Goal: Task Accomplishment & Management: Use online tool/utility

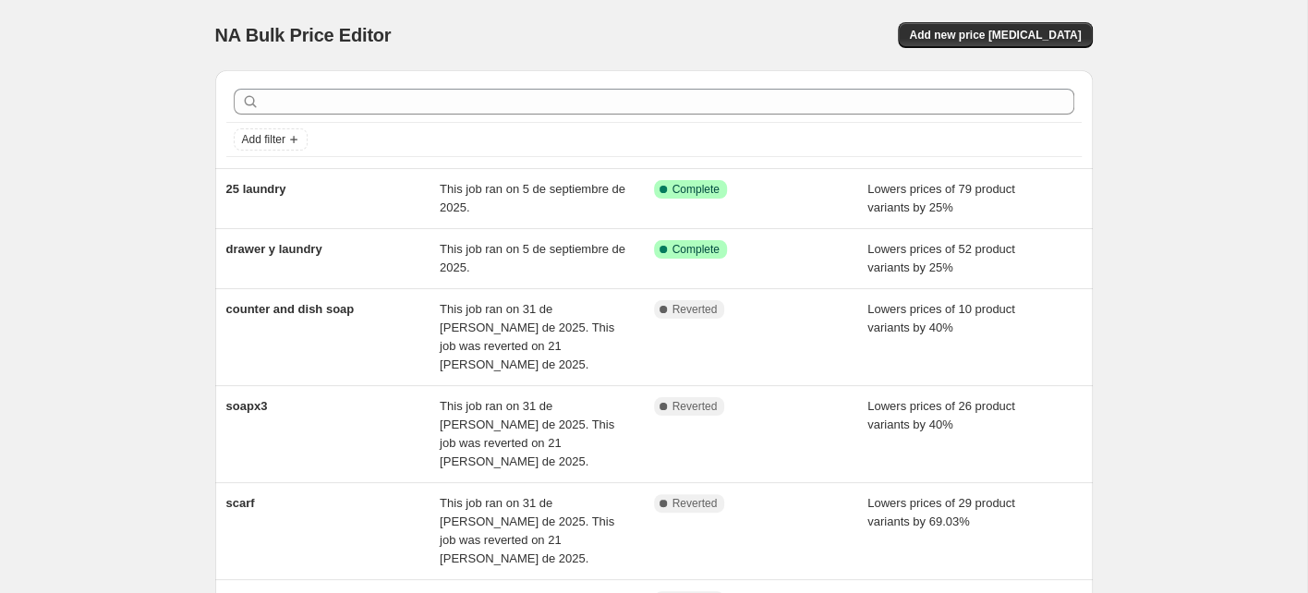
scroll to position [25, 0]
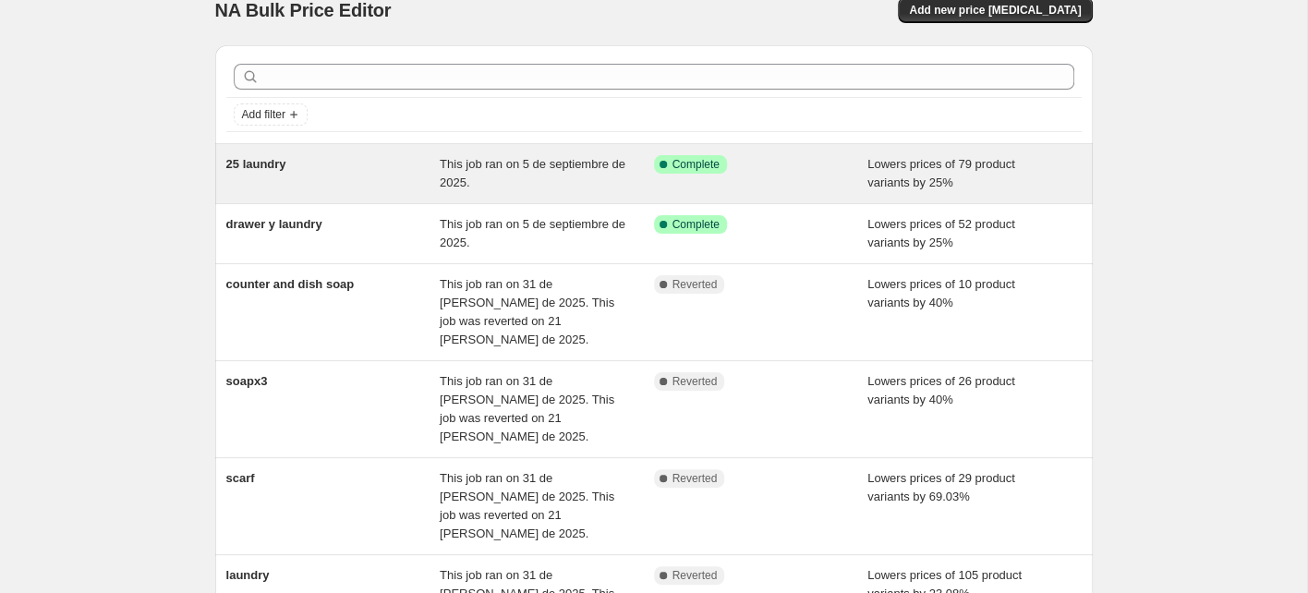
click at [369, 184] on div "25 laundry" at bounding box center [333, 173] width 214 height 37
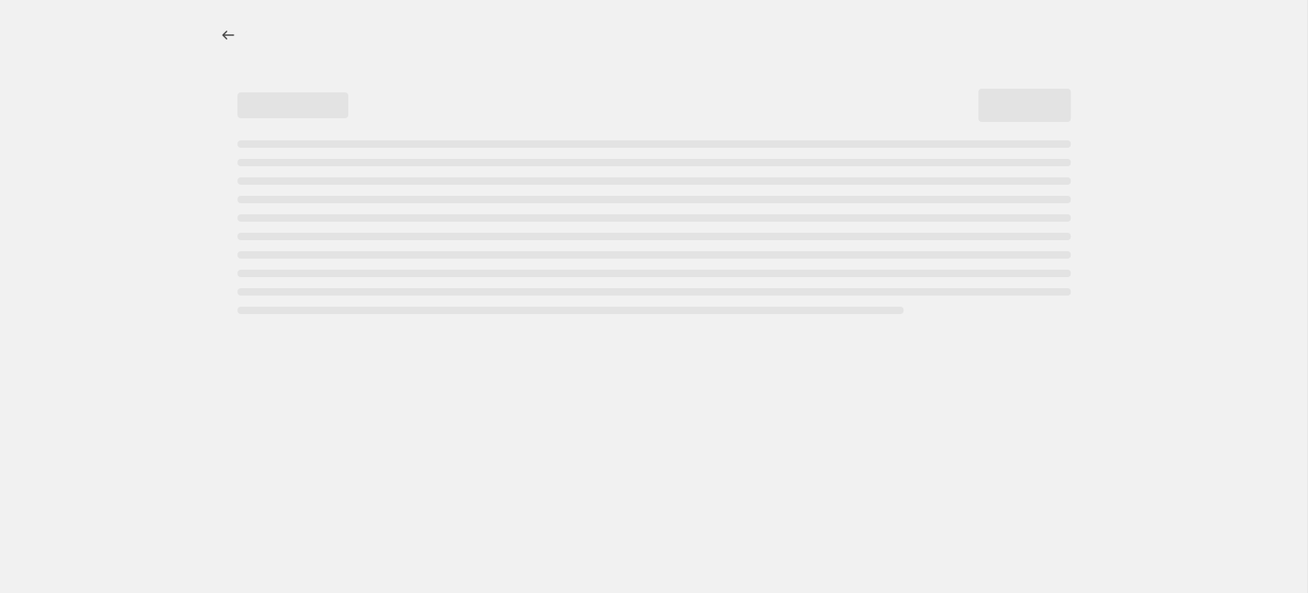
select select "percentage"
select select "not_equal"
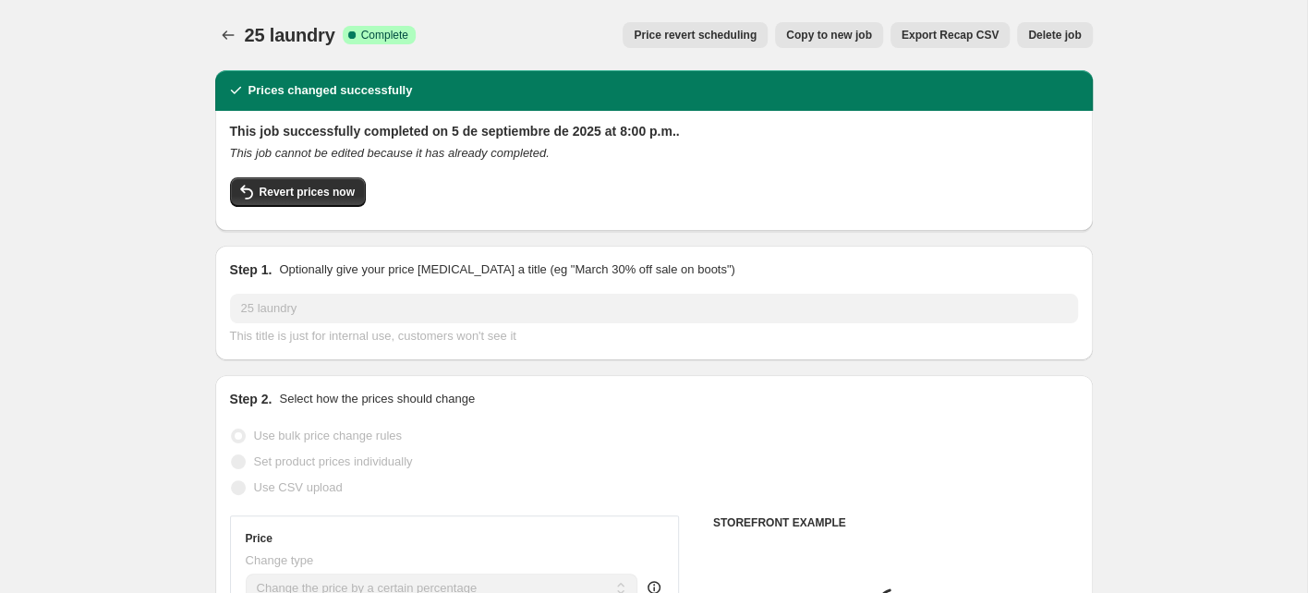
select select "collection"
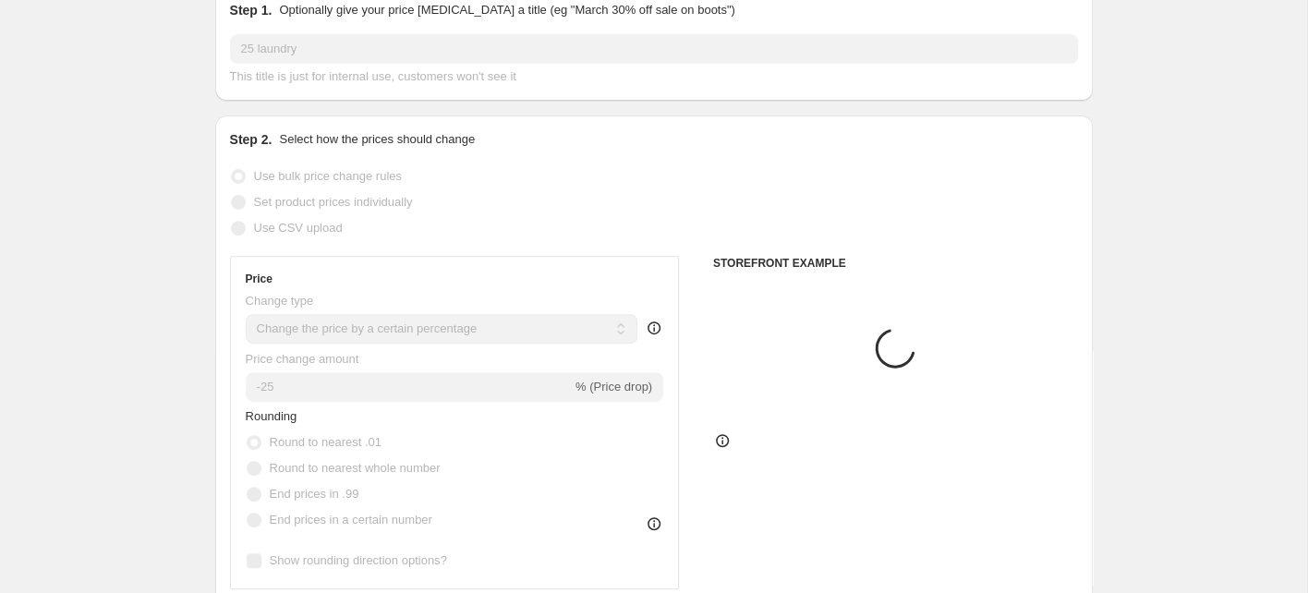
scroll to position [381, 0]
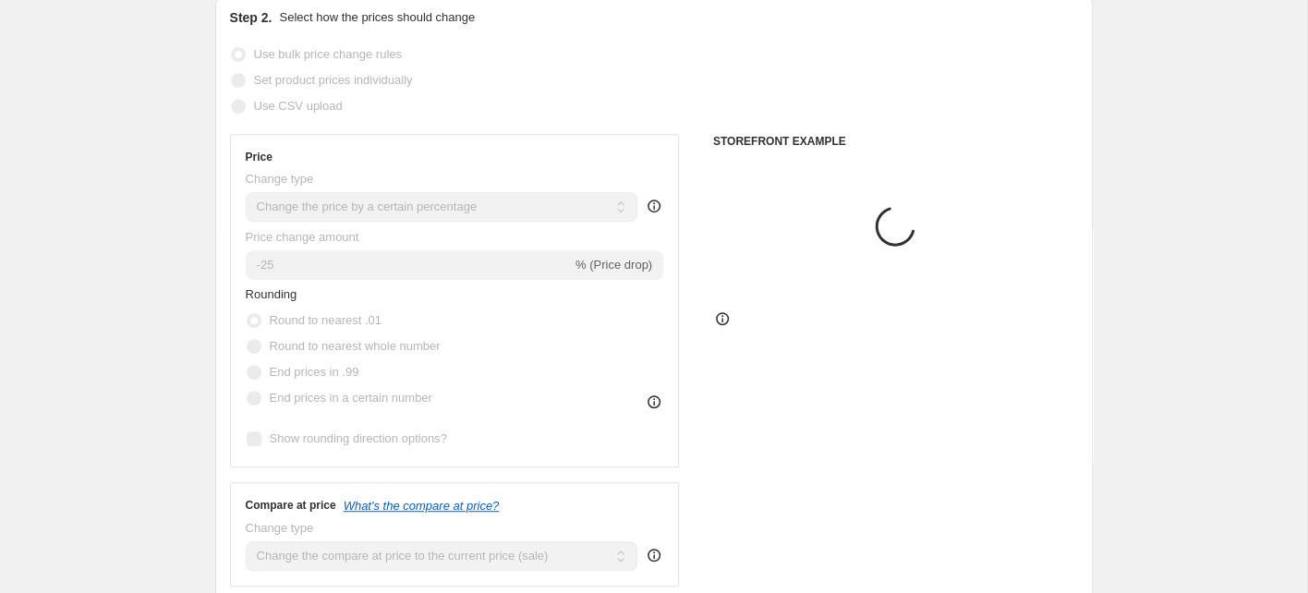
click at [341, 268] on div "-25 % (Price drop)" at bounding box center [455, 265] width 418 height 30
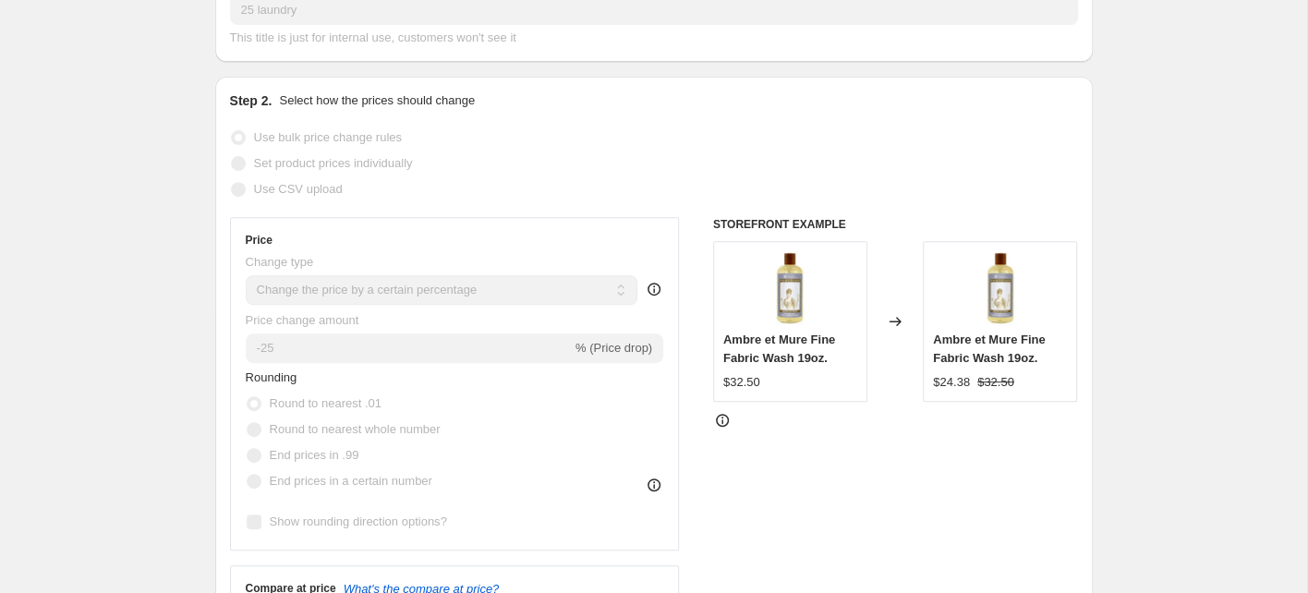
drag, startPoint x: 570, startPoint y: 345, endPoint x: 611, endPoint y: 345, distance: 40.6
click at [647, 349] on div "-25 % (Price drop)" at bounding box center [455, 348] width 418 height 30
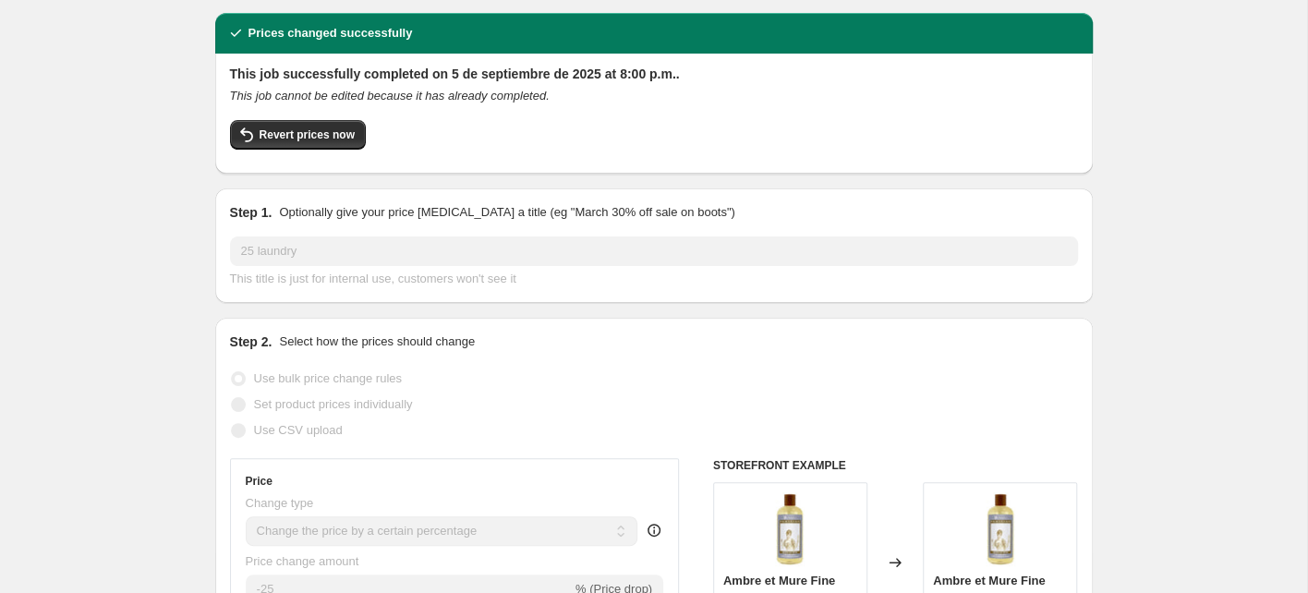
scroll to position [0, 0]
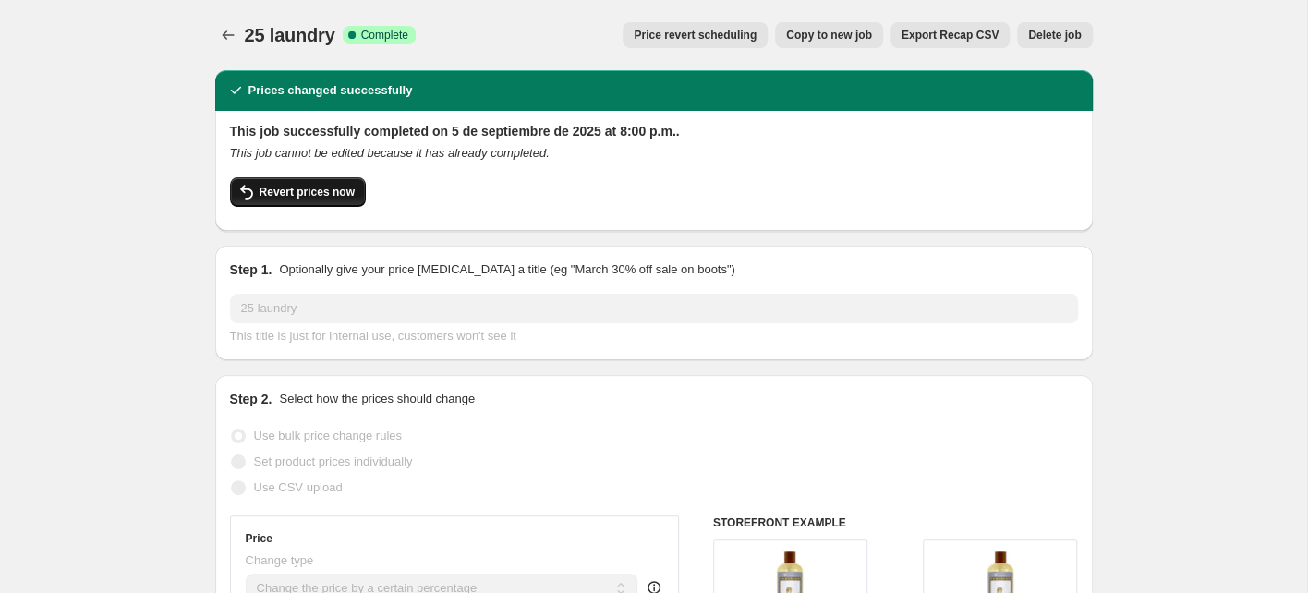
click at [323, 197] on span "Revert prices now" at bounding box center [307, 192] width 95 height 15
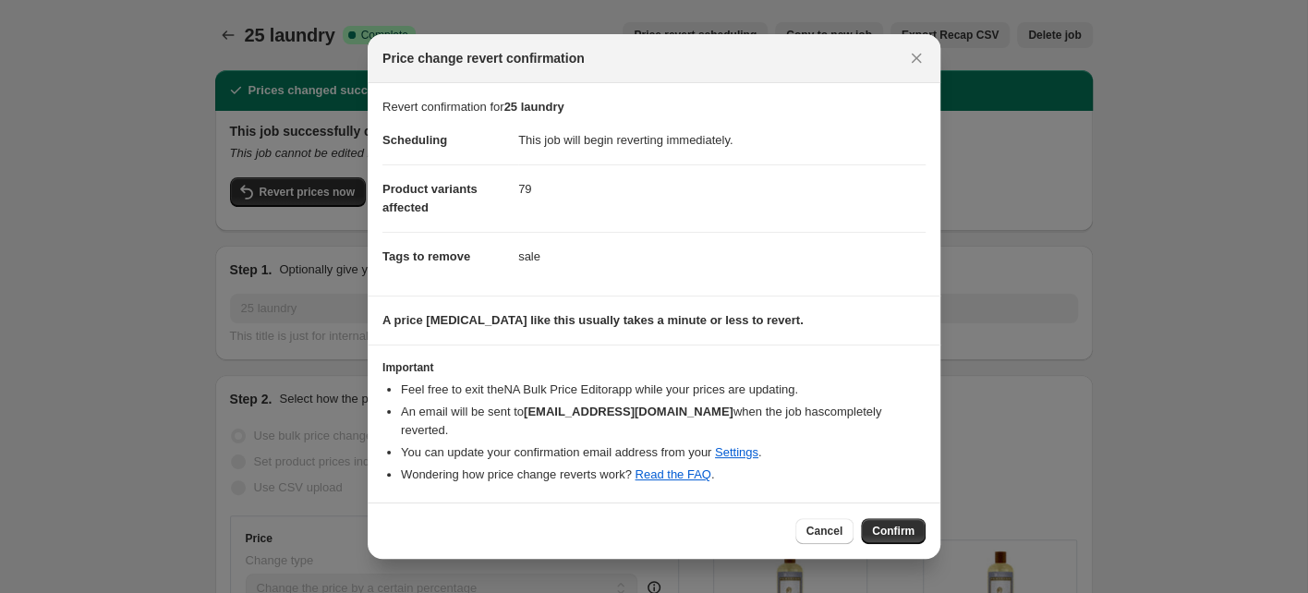
click at [909, 524] on span "Confirm" at bounding box center [893, 531] width 42 height 15
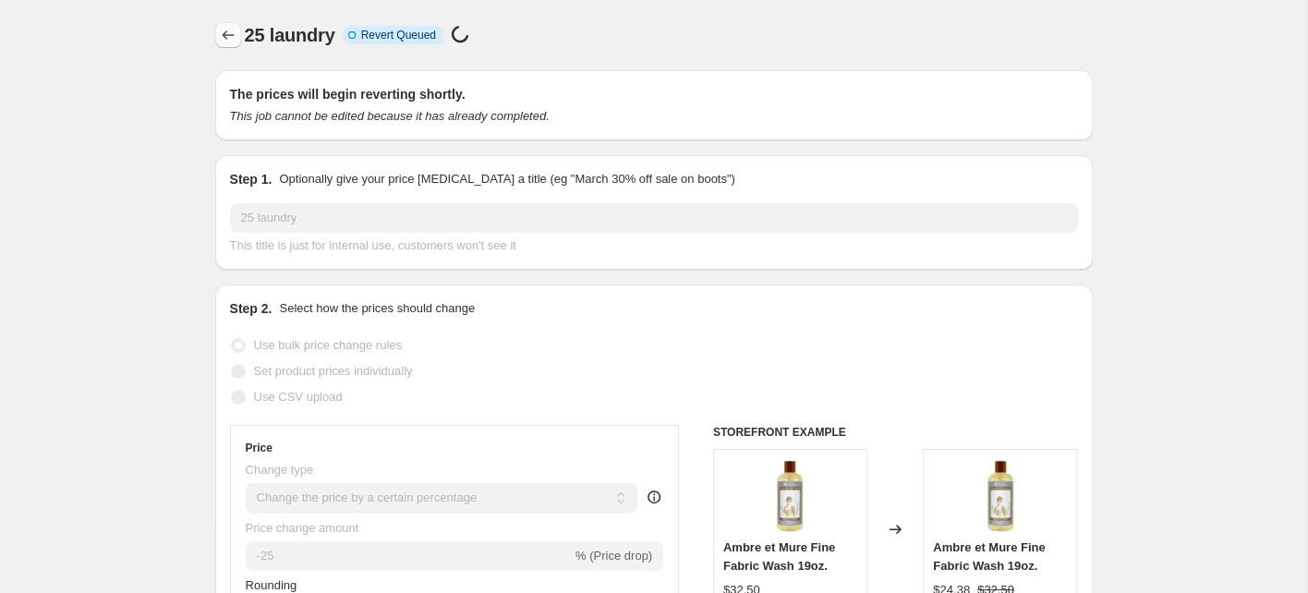
click at [226, 37] on icon "Price change jobs" at bounding box center [228, 35] width 18 height 18
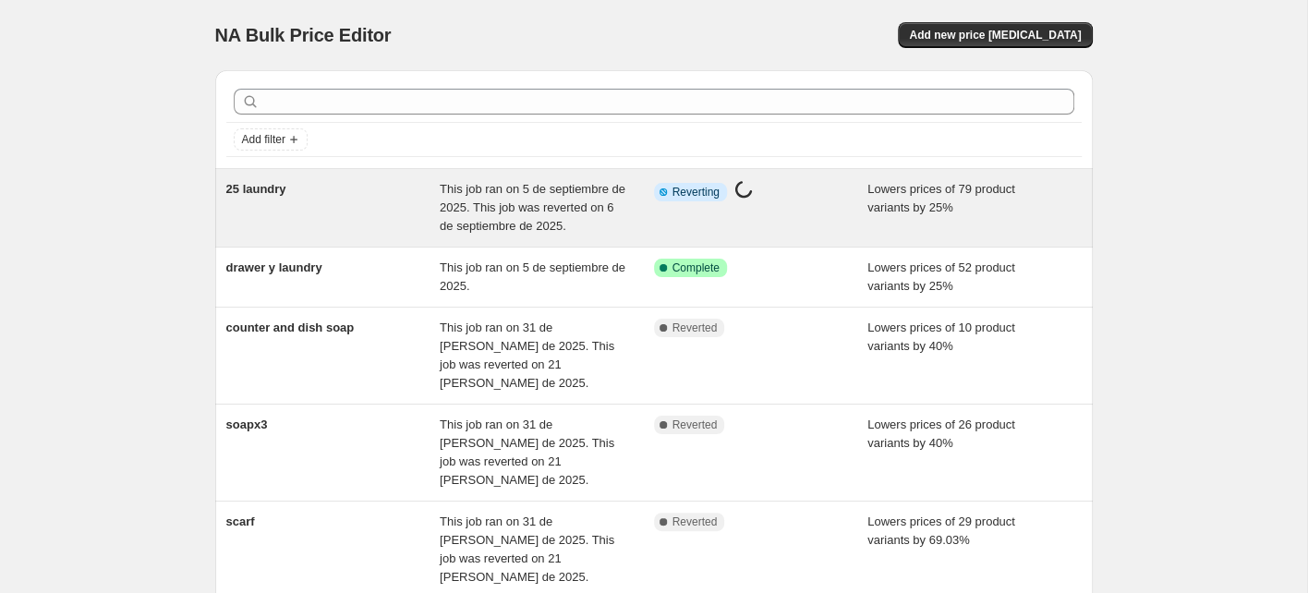
click at [627, 224] on div "This job ran on 5 de septiembre de 2025. This job was reverted on 6 de septiemb…" at bounding box center [547, 207] width 214 height 55
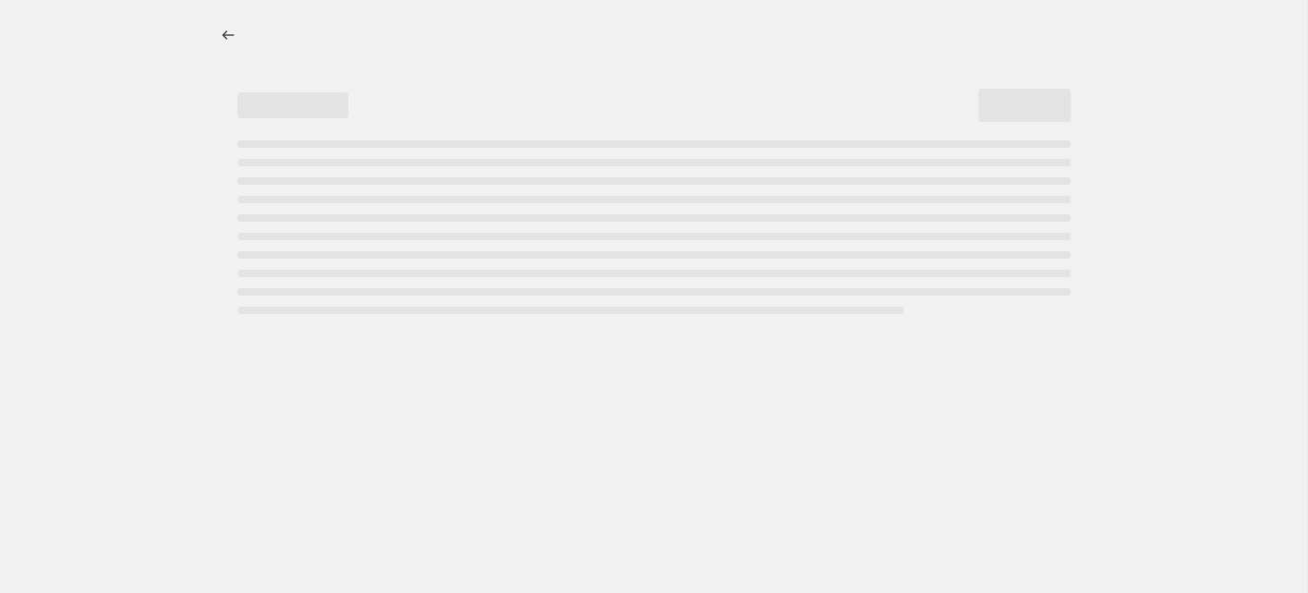
select select "percentage"
select select "collection"
select select "not_equal"
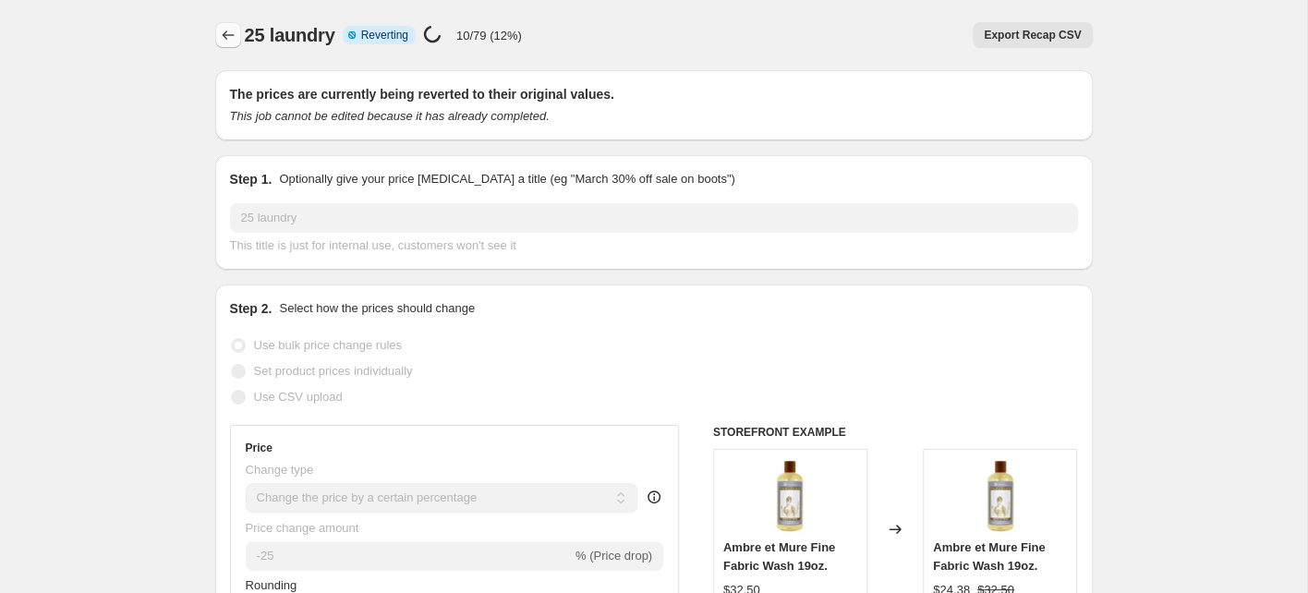
click at [224, 35] on icon "Price change jobs" at bounding box center [228, 34] width 12 height 9
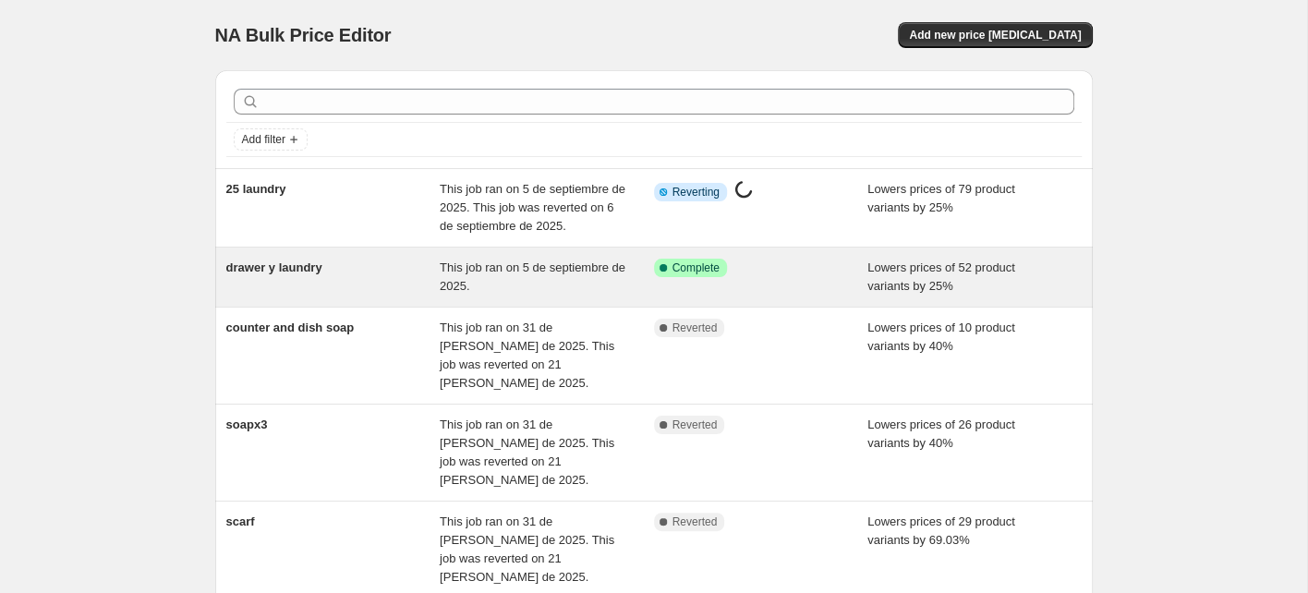
click at [338, 272] on div "drawer y laundry" at bounding box center [333, 277] width 214 height 37
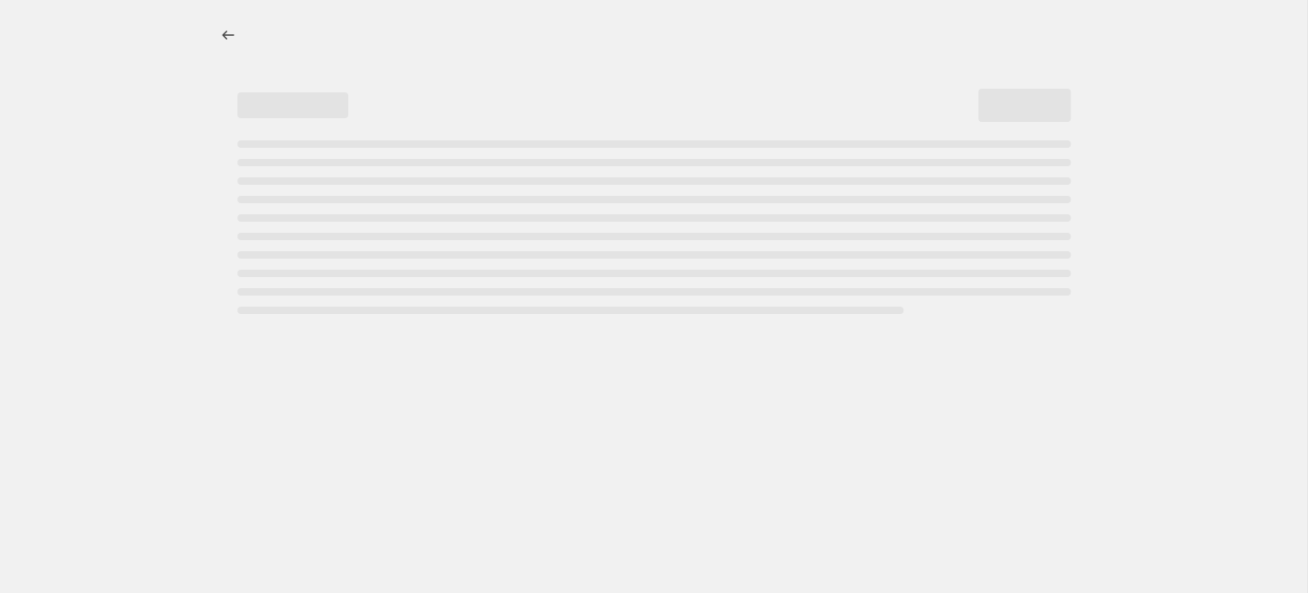
select select "percentage"
select select "collection"
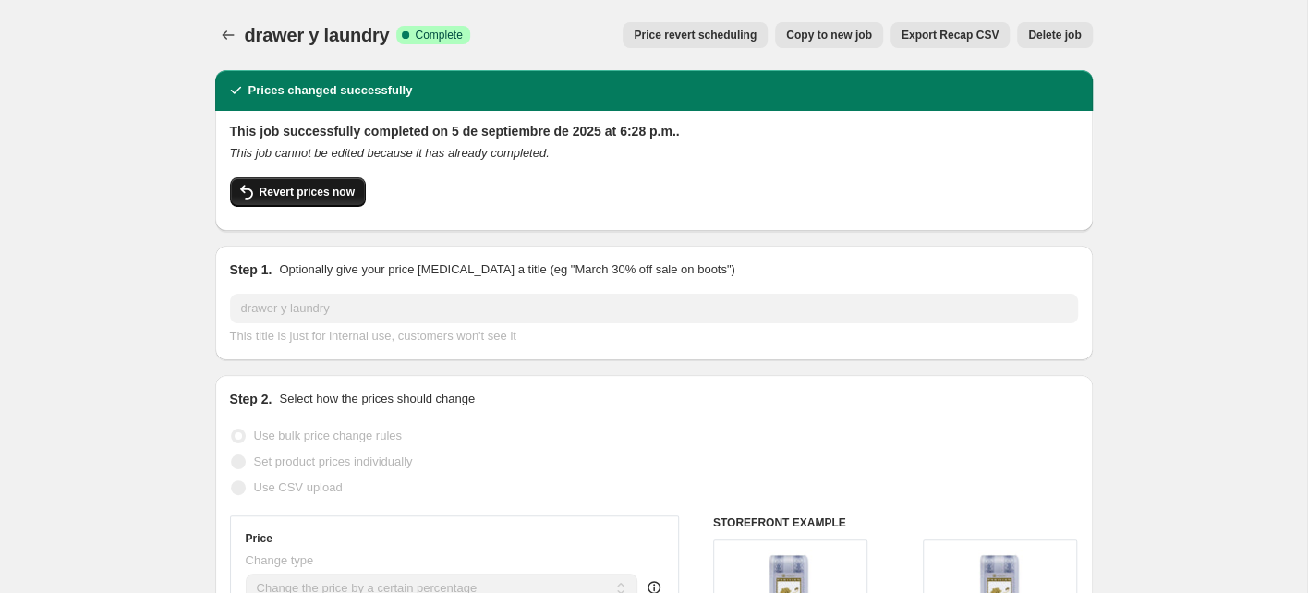
click at [331, 193] on span "Revert prices now" at bounding box center [307, 192] width 95 height 15
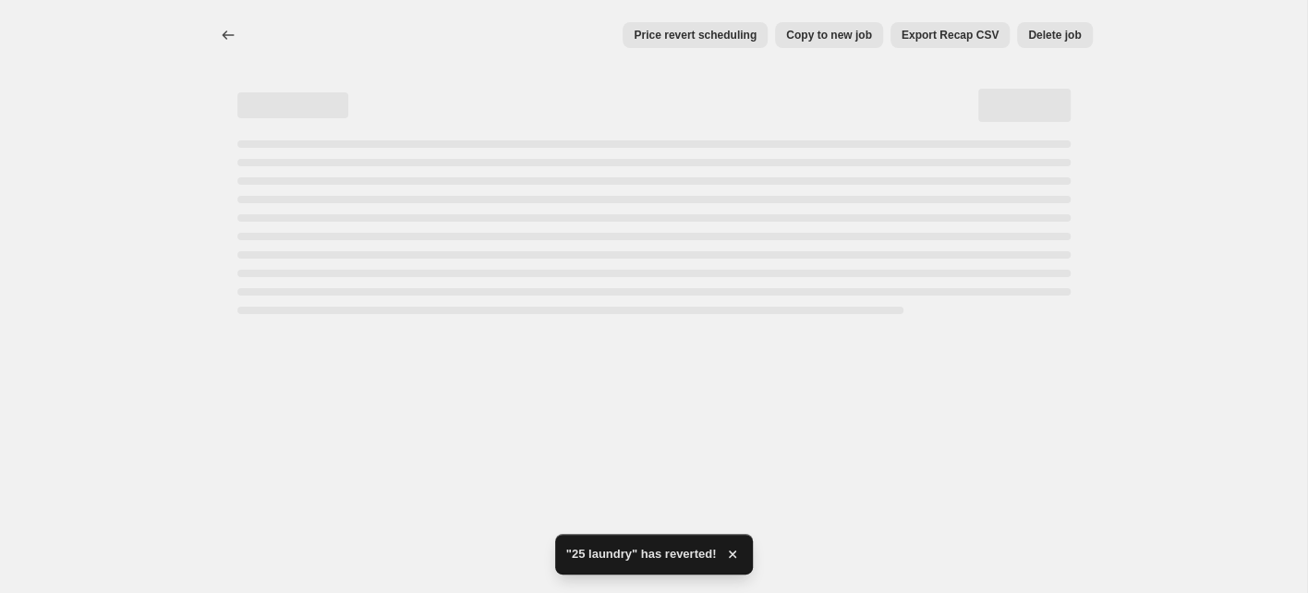
select select "percentage"
select select "collection"
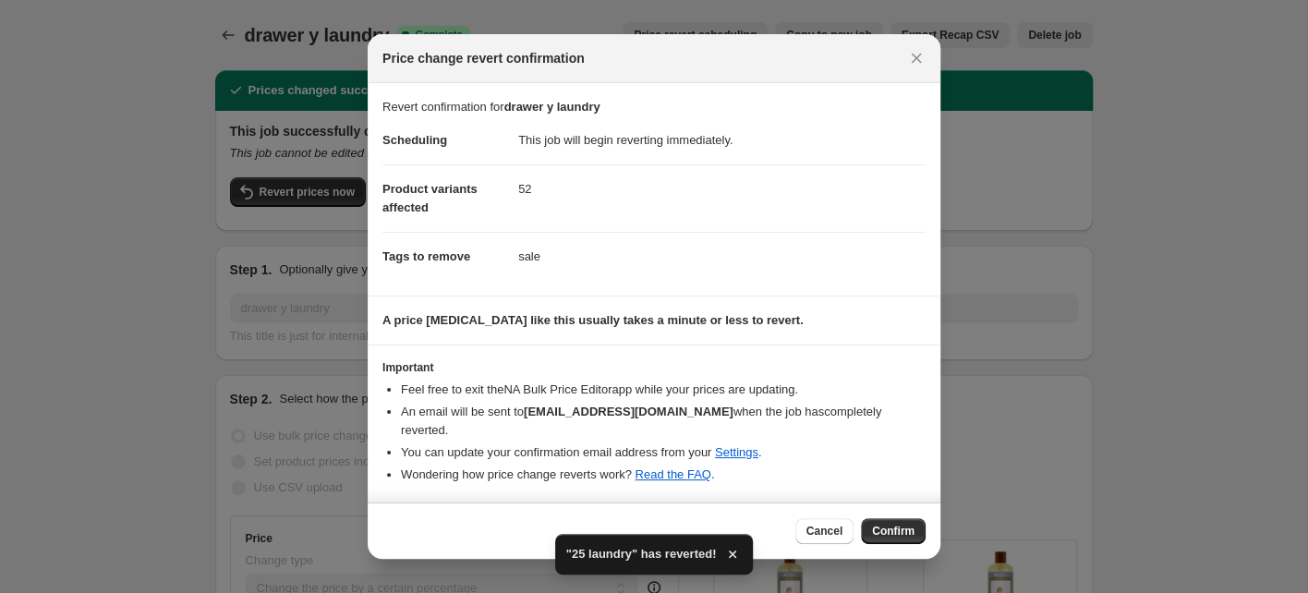
click at [890, 524] on span "Confirm" at bounding box center [893, 531] width 42 height 15
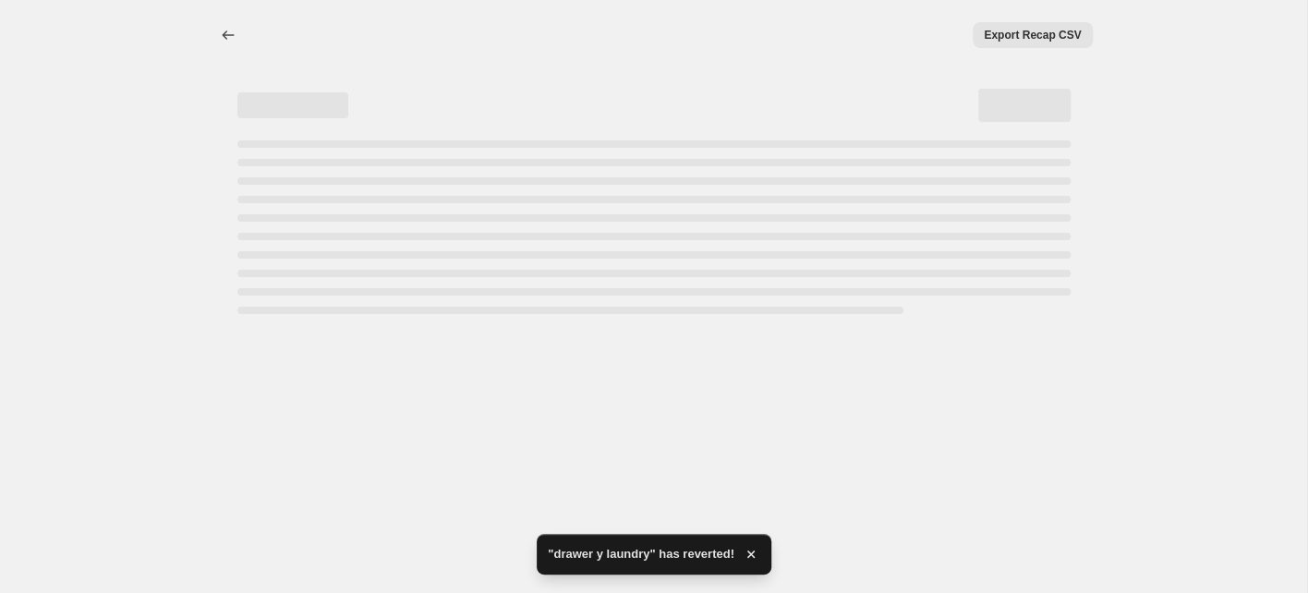
select select "percentage"
select select "collection"
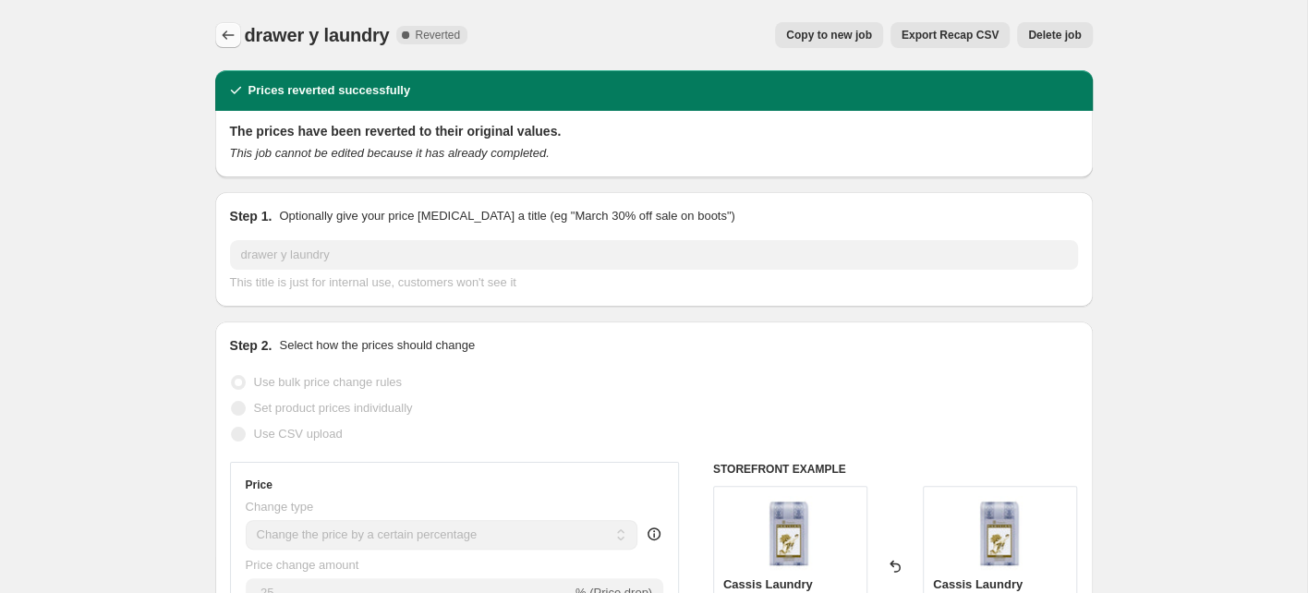
click at [223, 31] on icon "Price change jobs" at bounding box center [228, 35] width 18 height 18
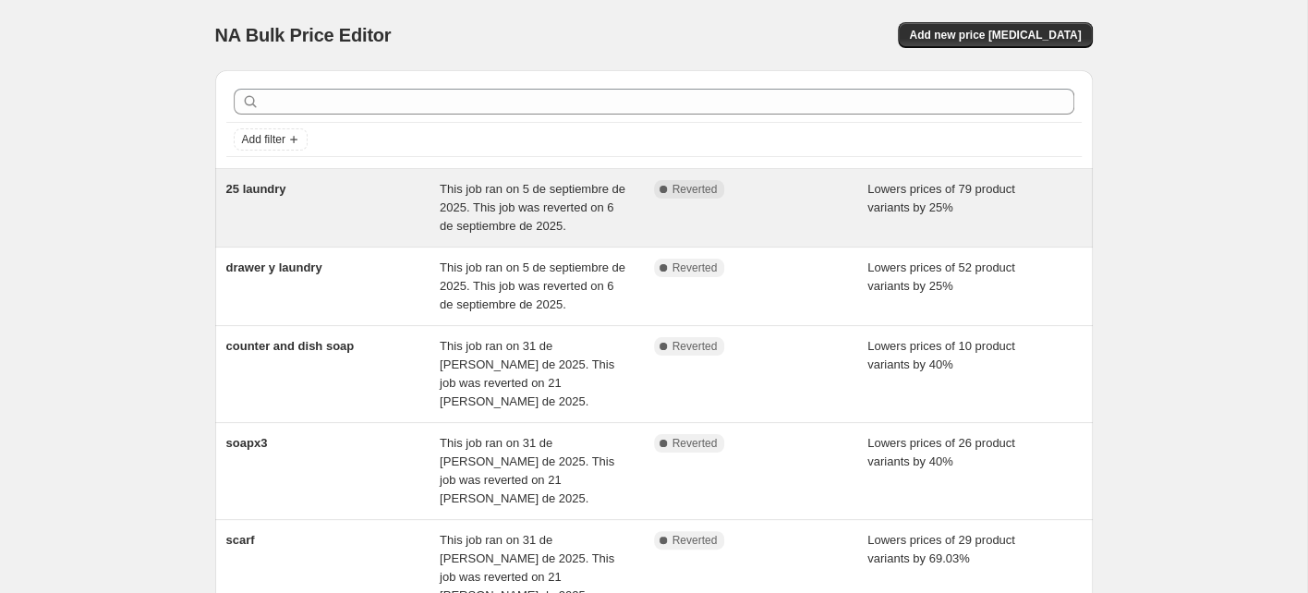
click at [320, 220] on div "25 laundry" at bounding box center [333, 207] width 214 height 55
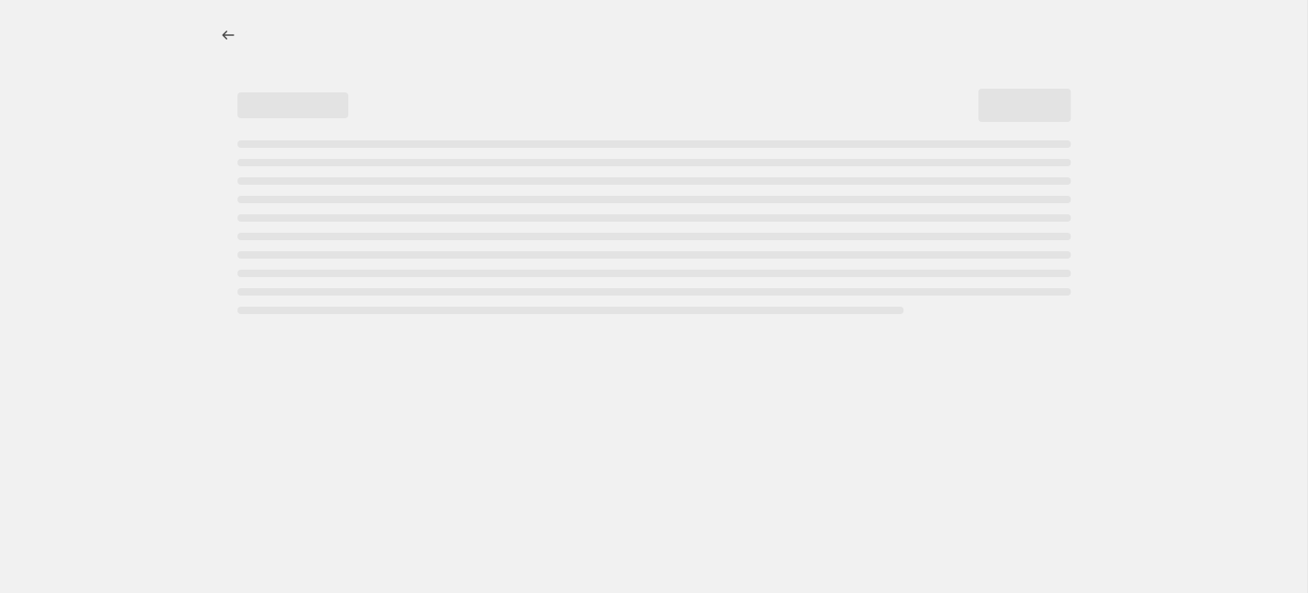
select select "percentage"
select select "collection"
select select "not_equal"
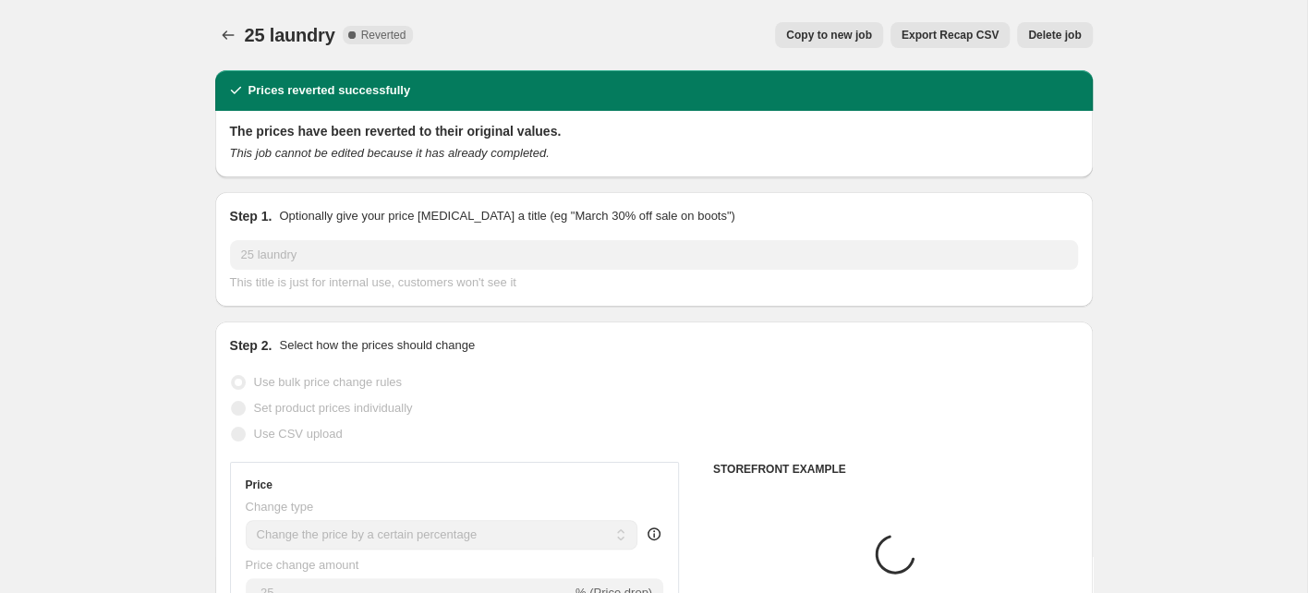
click at [833, 39] on span "Copy to new job" at bounding box center [829, 35] width 86 height 15
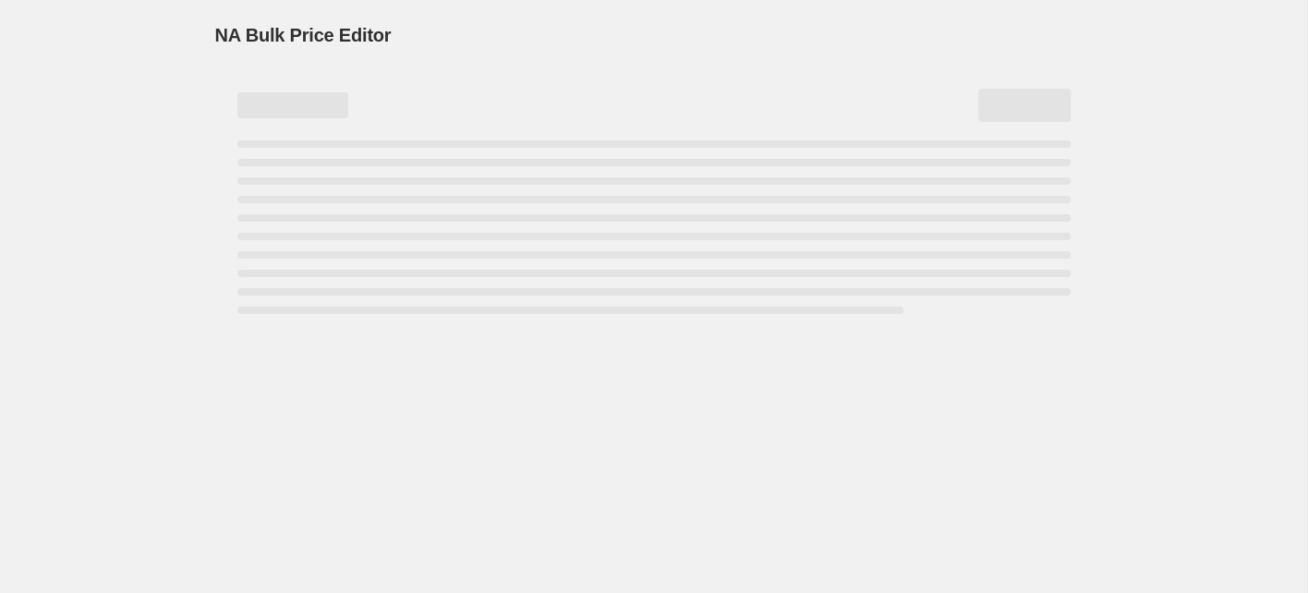
select select "percentage"
select select "collection"
select select "not_equal"
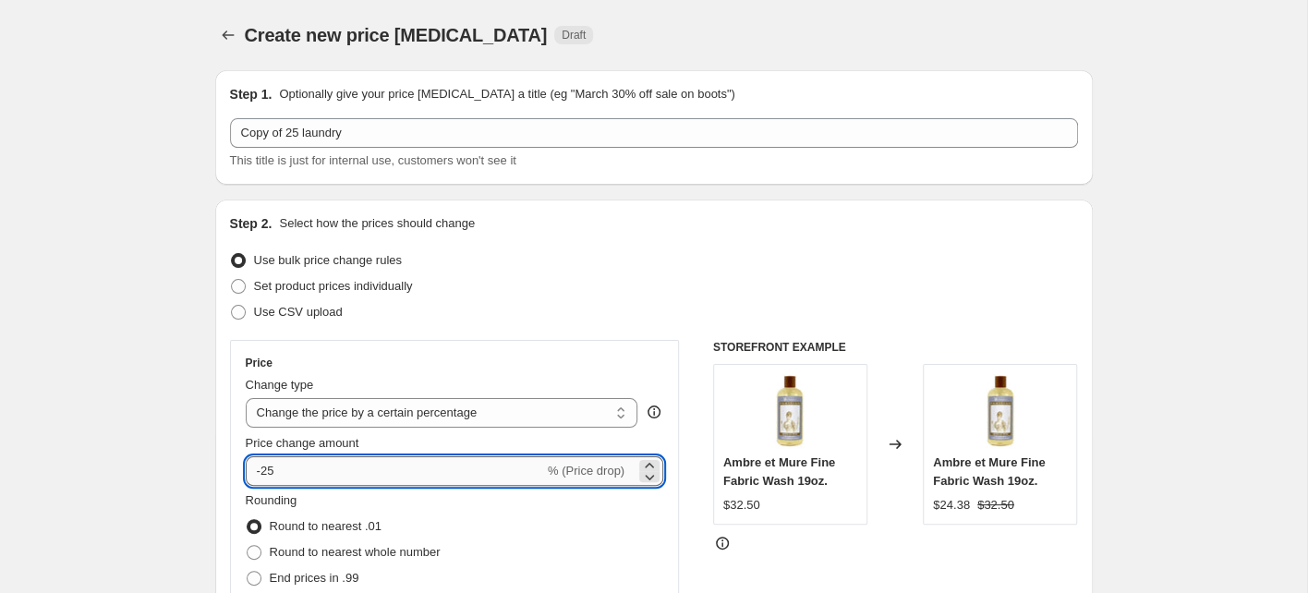
click at [280, 466] on input "-25" at bounding box center [395, 471] width 298 height 30
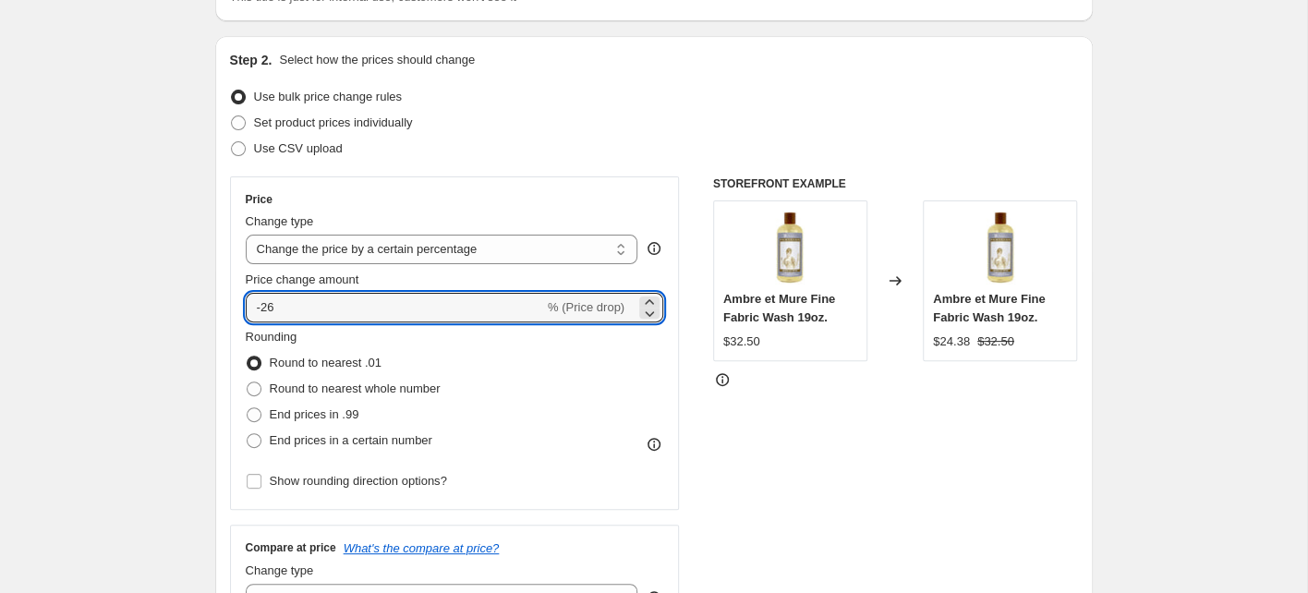
scroll to position [199, 0]
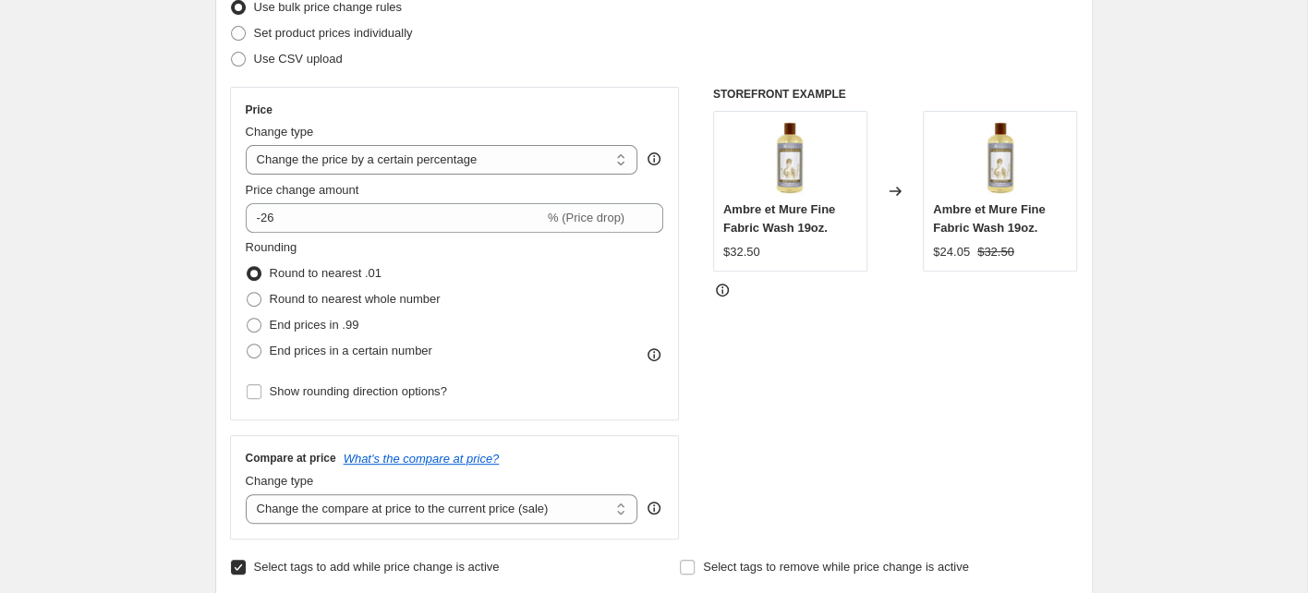
scroll to position [272, 0]
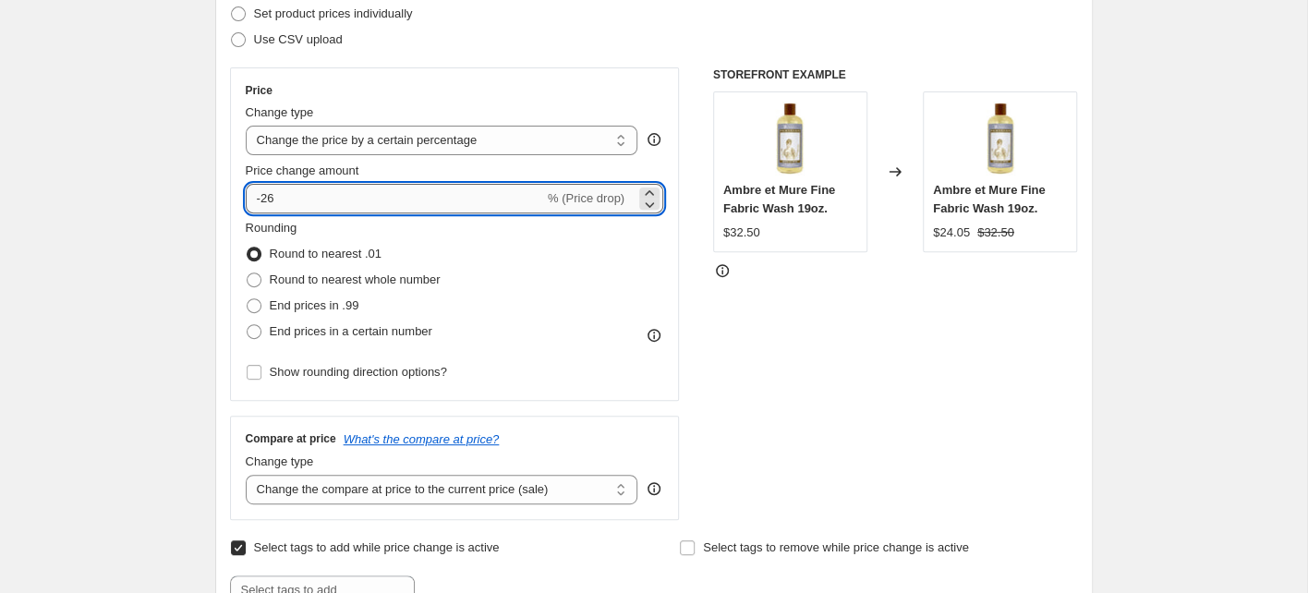
drag, startPoint x: 274, startPoint y: 201, endPoint x: 261, endPoint y: 201, distance: 12.9
click at [266, 201] on input "-26" at bounding box center [395, 199] width 298 height 30
type input "-25"
type input "0"
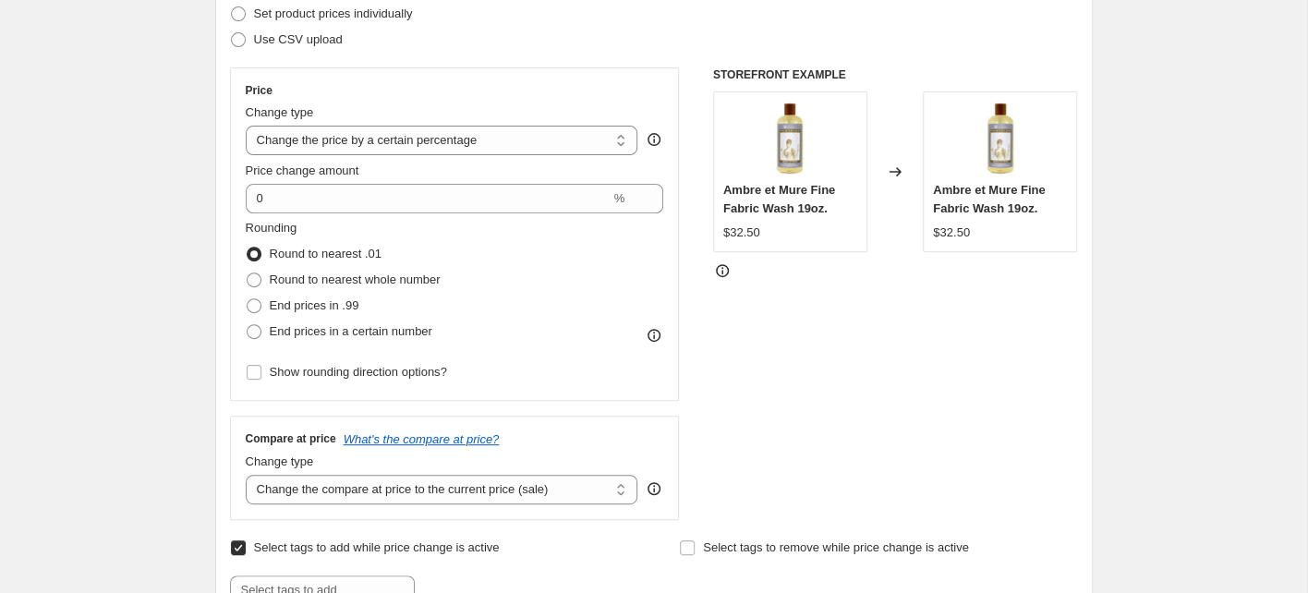
drag, startPoint x: 92, startPoint y: 342, endPoint x: 101, endPoint y: 336, distance: 10.0
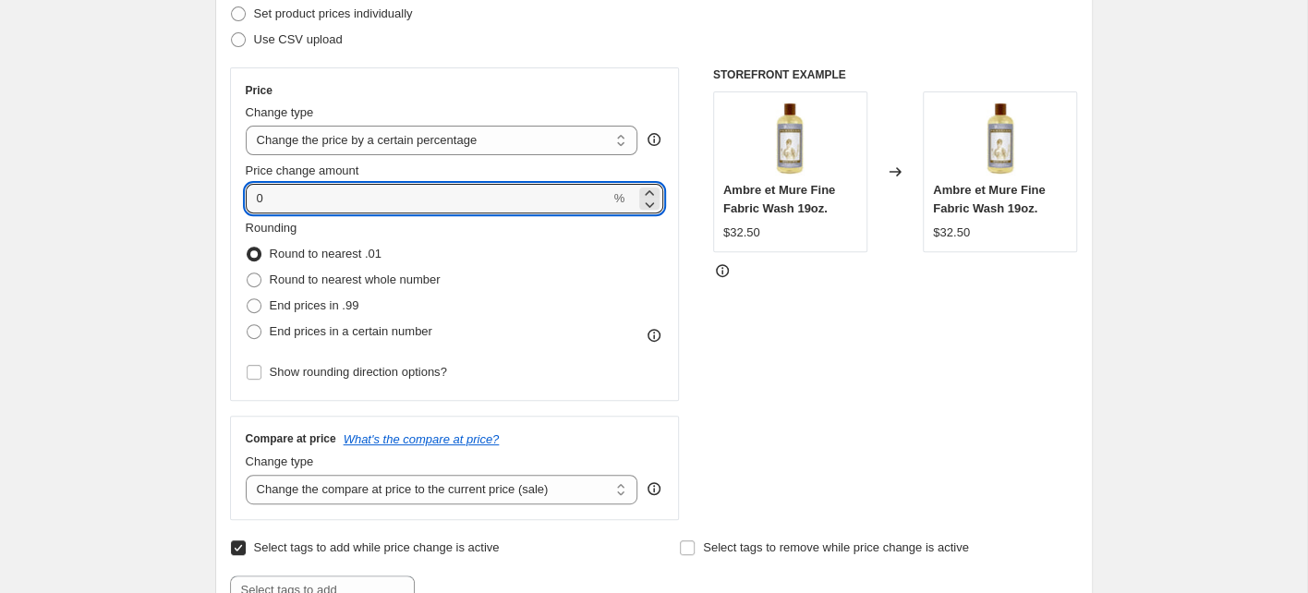
drag, startPoint x: 264, startPoint y: 190, endPoint x: 239, endPoint y: 192, distance: 25.0
click at [241, 192] on div "Price Change type Change the price to a certain amount Change the price by a ce…" at bounding box center [455, 233] width 450 height 333
type input "-26"
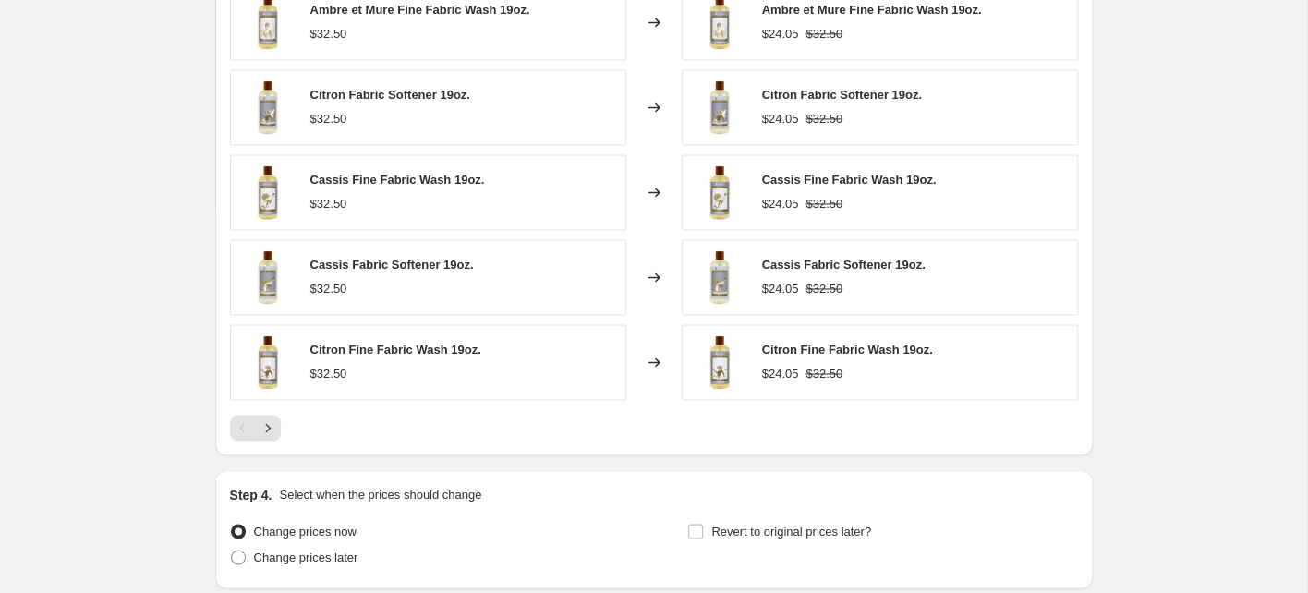
scroll to position [1601, 0]
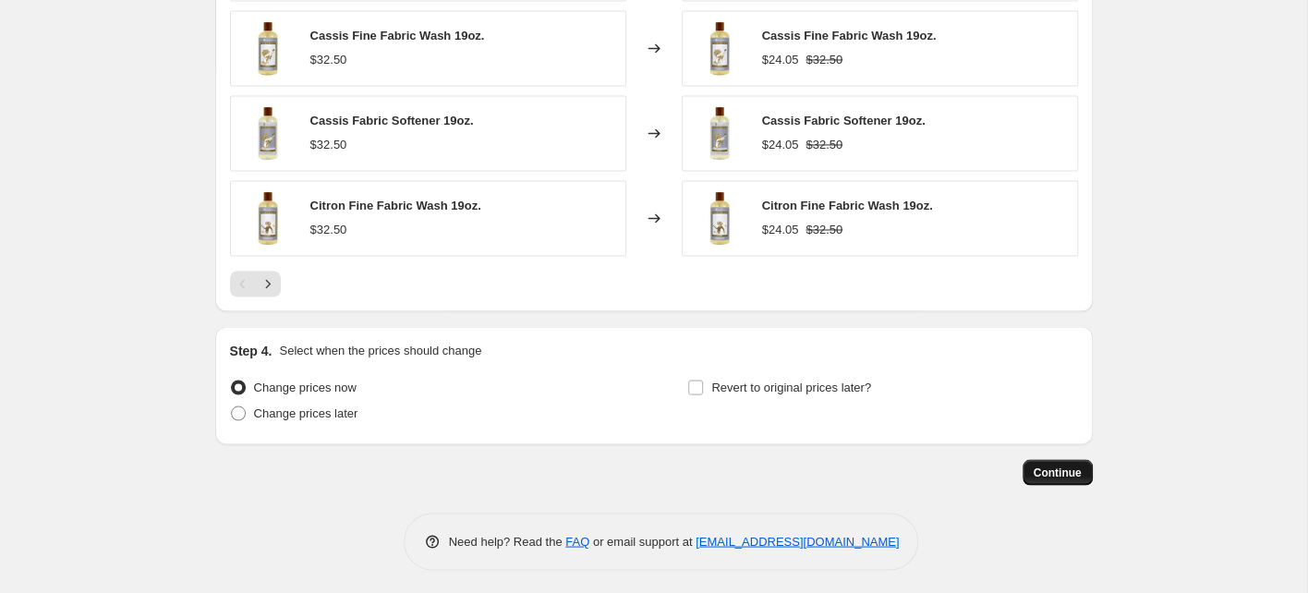
click at [1053, 471] on span "Continue" at bounding box center [1058, 472] width 48 height 15
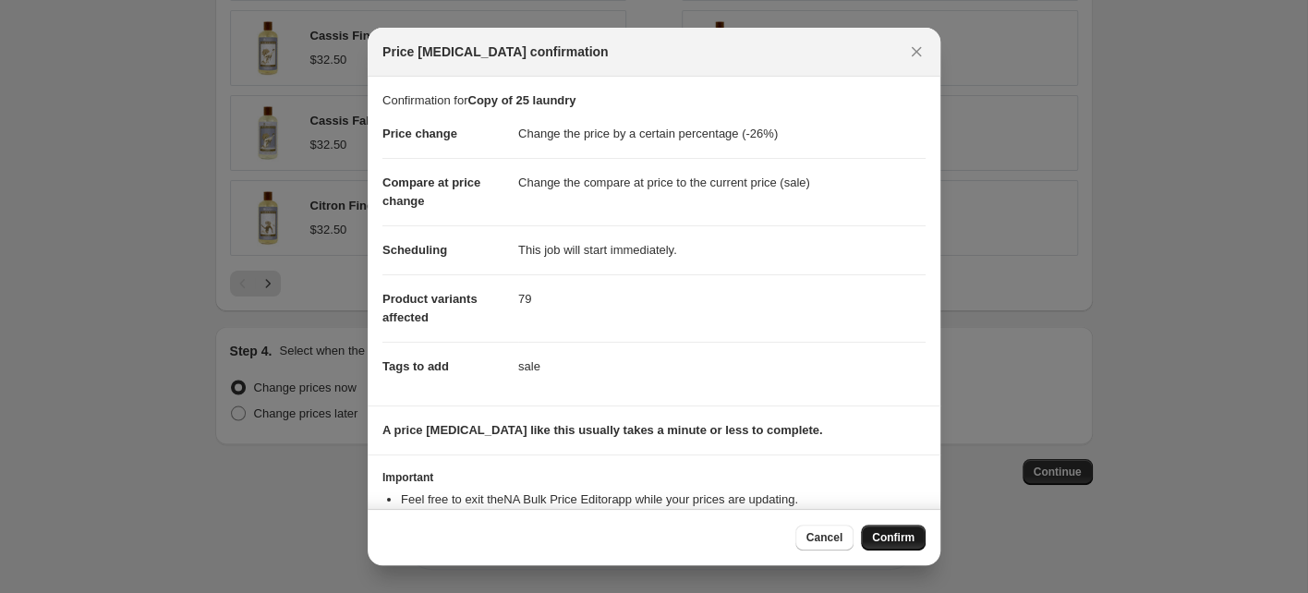
click at [895, 538] on span "Confirm" at bounding box center [893, 537] width 42 height 15
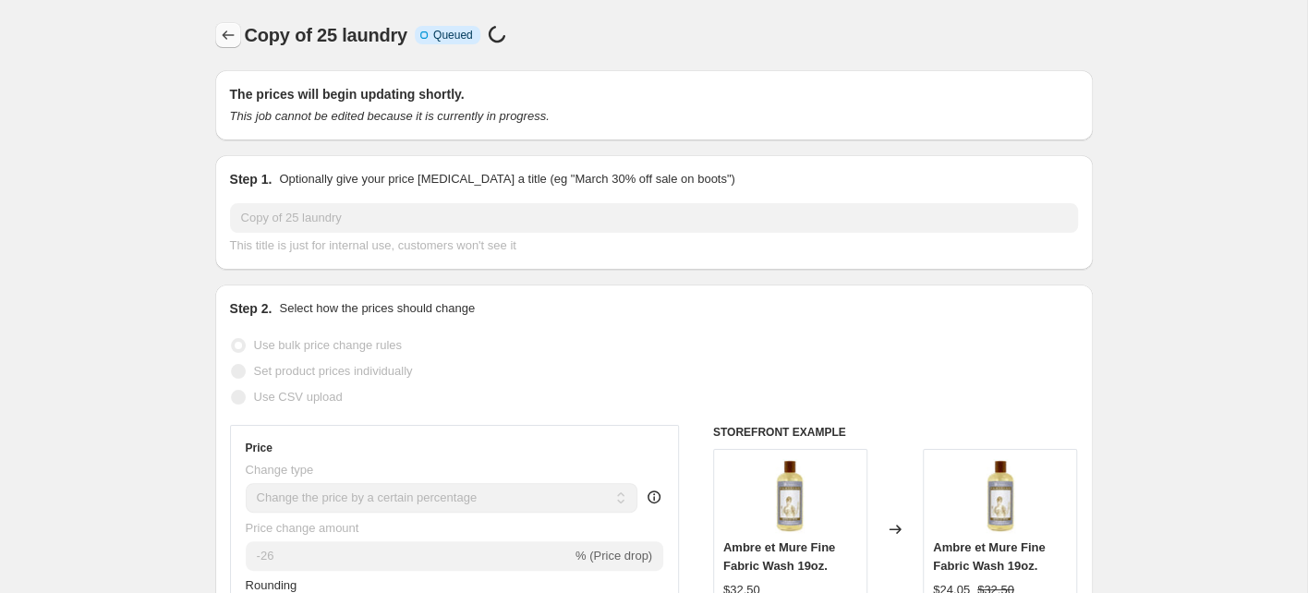
click at [222, 32] on icon "Price change jobs" at bounding box center [228, 35] width 18 height 18
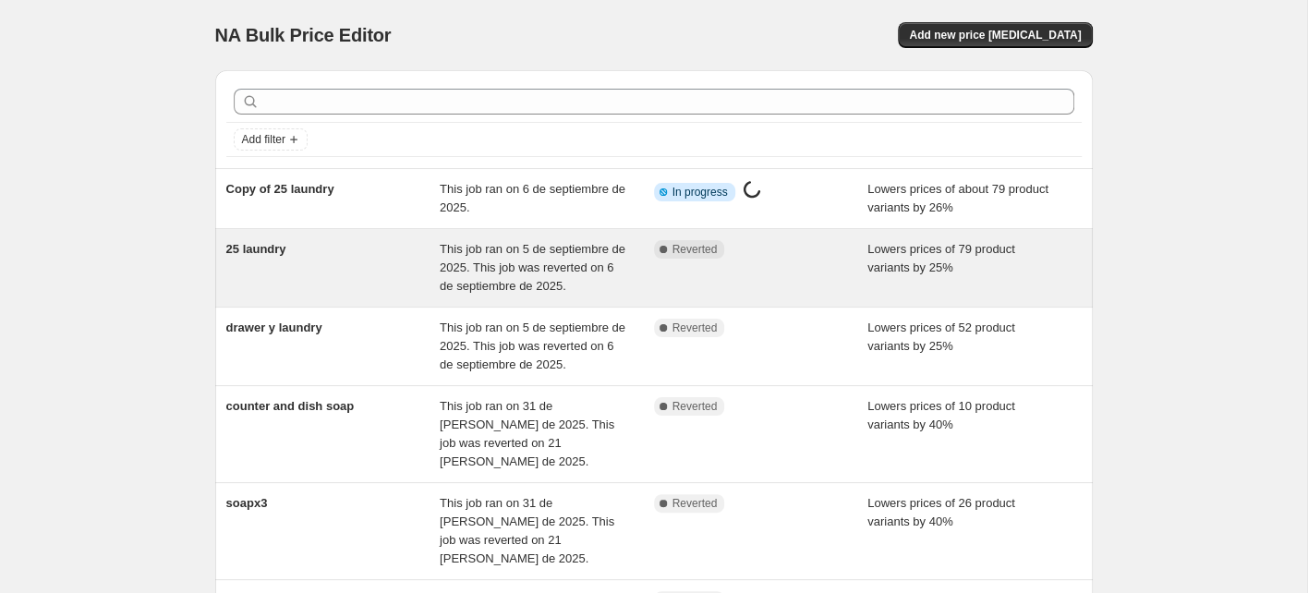
click at [349, 266] on div "25 laundry" at bounding box center [333, 267] width 214 height 55
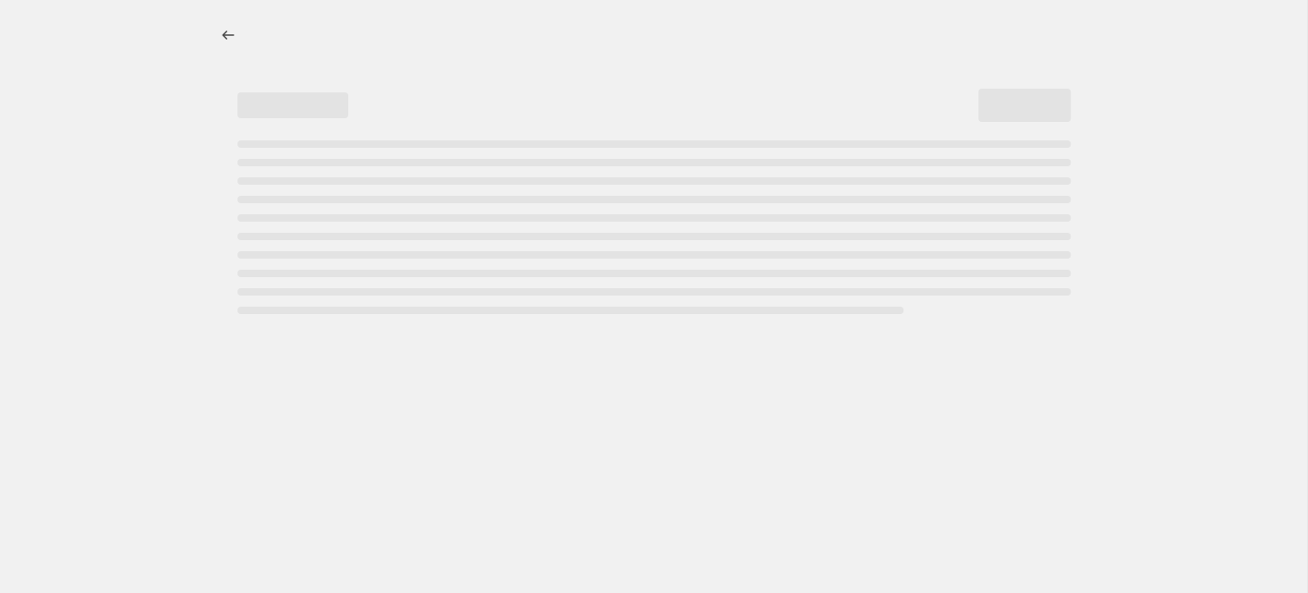
select select "percentage"
select select "collection"
select select "not_equal"
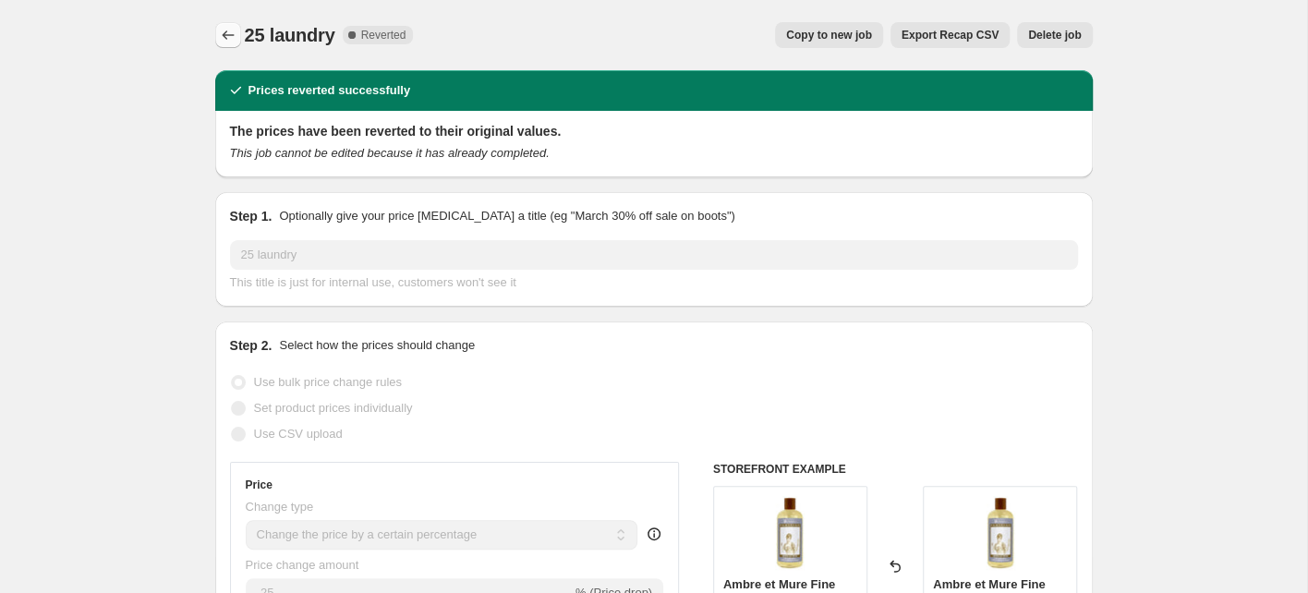
click at [225, 37] on icon "Price change jobs" at bounding box center [228, 35] width 18 height 18
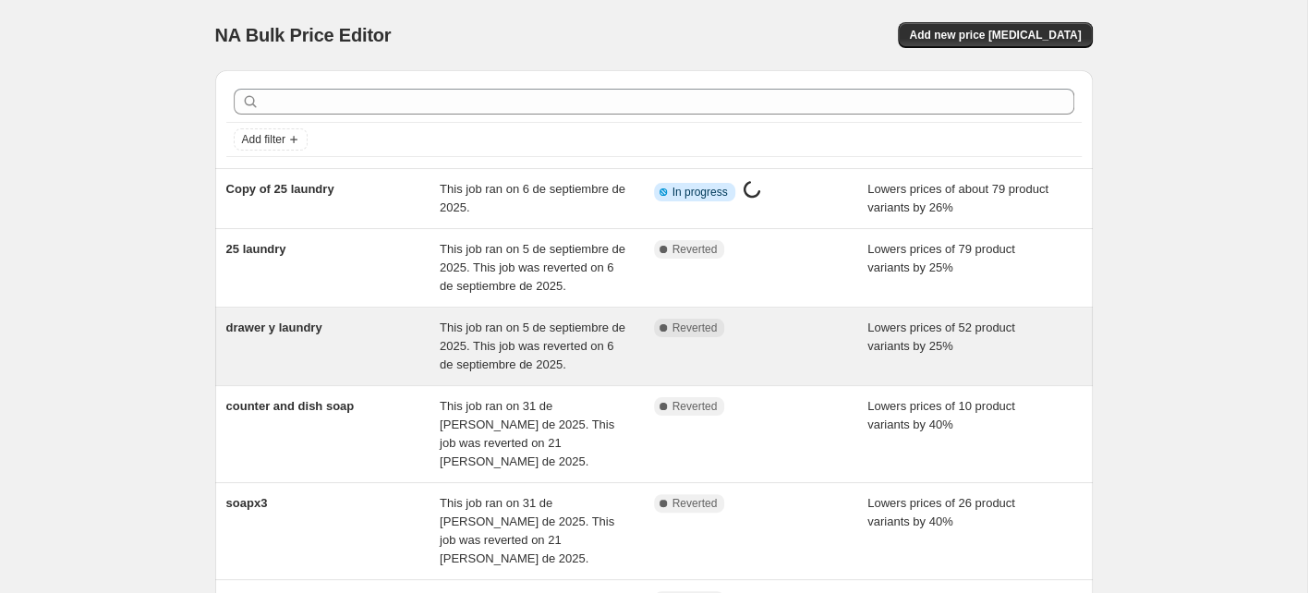
click at [393, 351] on div "drawer y laundry" at bounding box center [333, 346] width 214 height 55
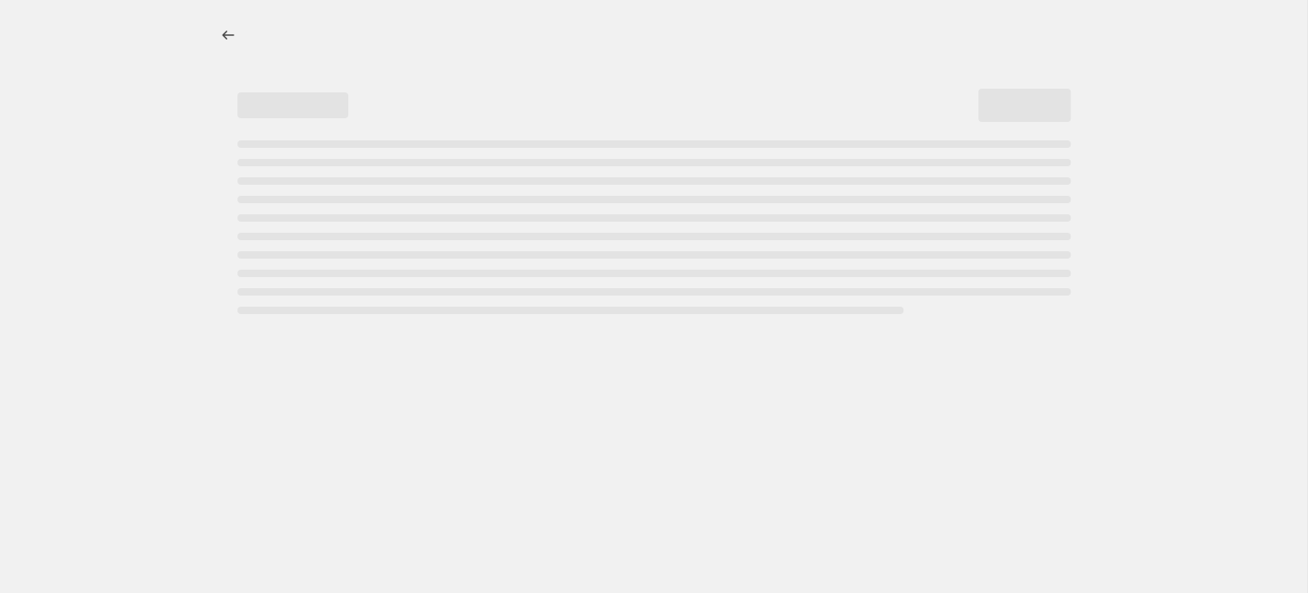
select select "percentage"
select select "collection"
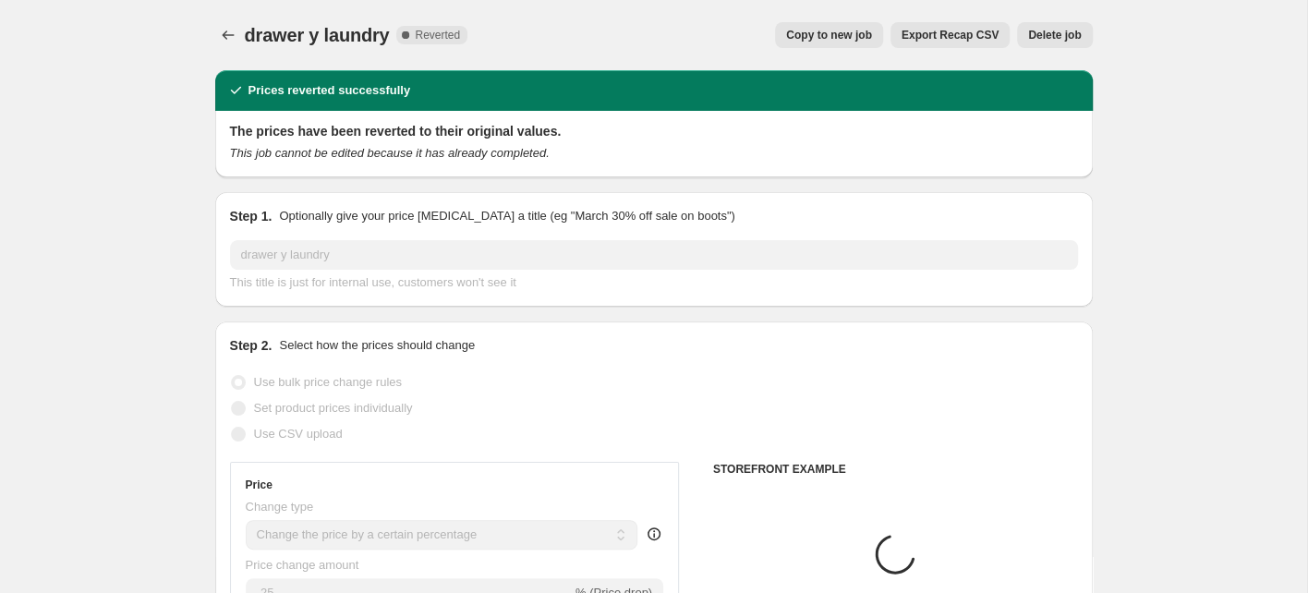
click at [841, 30] on span "Copy to new job" at bounding box center [829, 35] width 86 height 15
select select "percentage"
select select "collection"
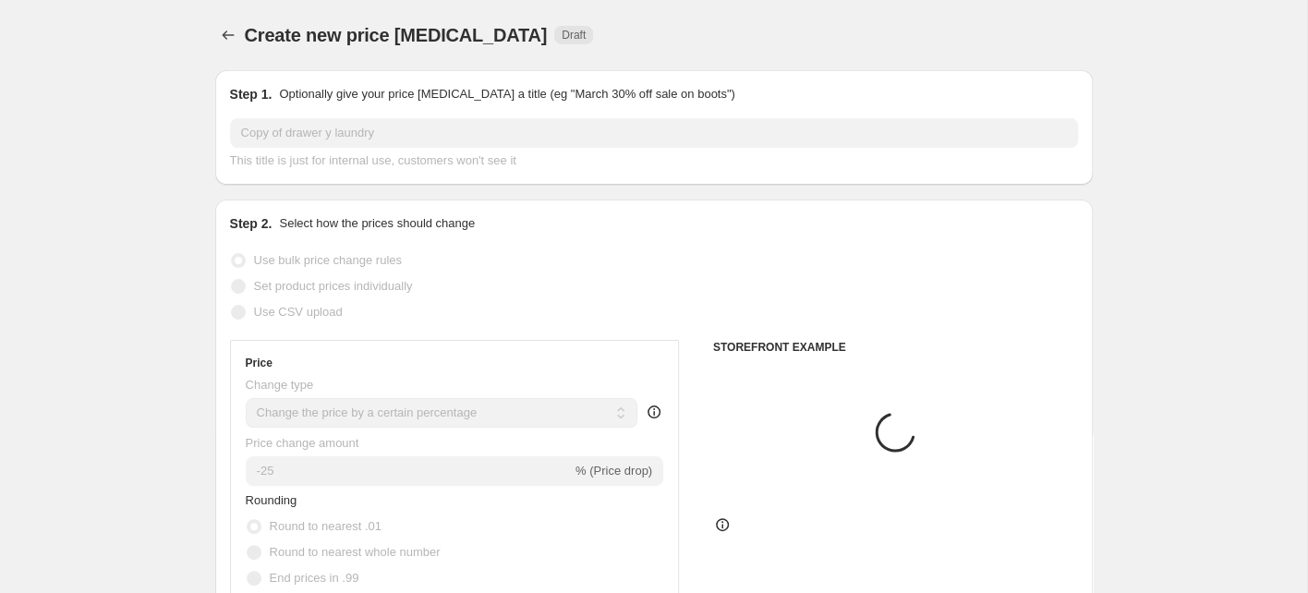
scroll to position [29, 0]
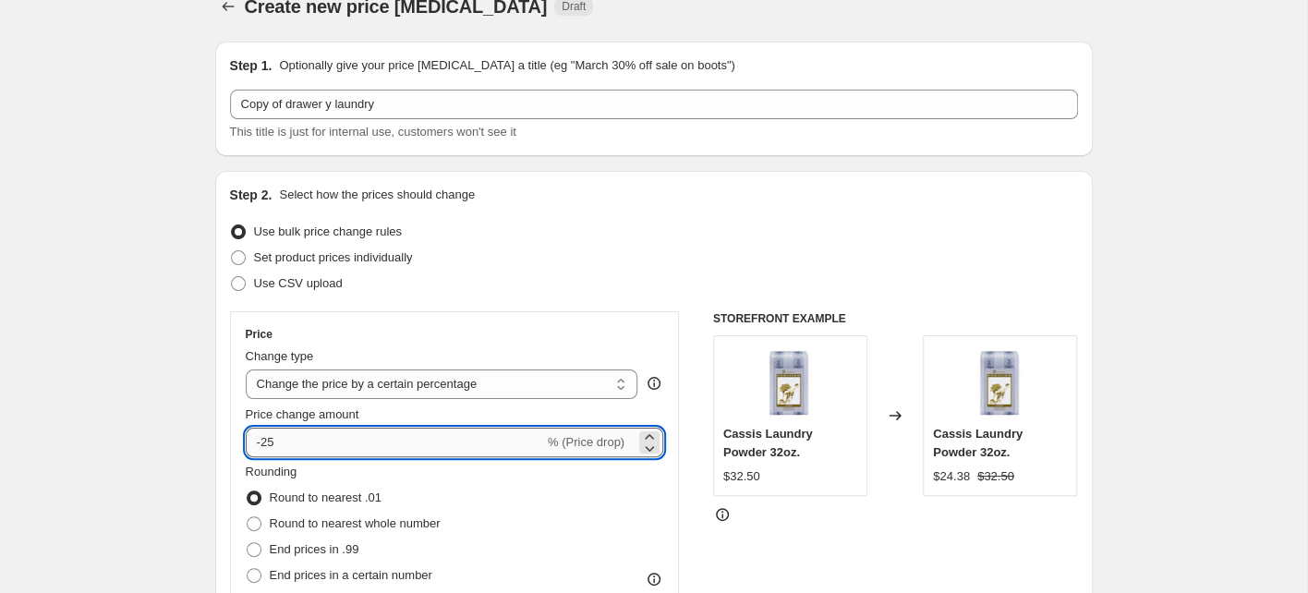
click at [350, 446] on input "-25" at bounding box center [395, 443] width 298 height 30
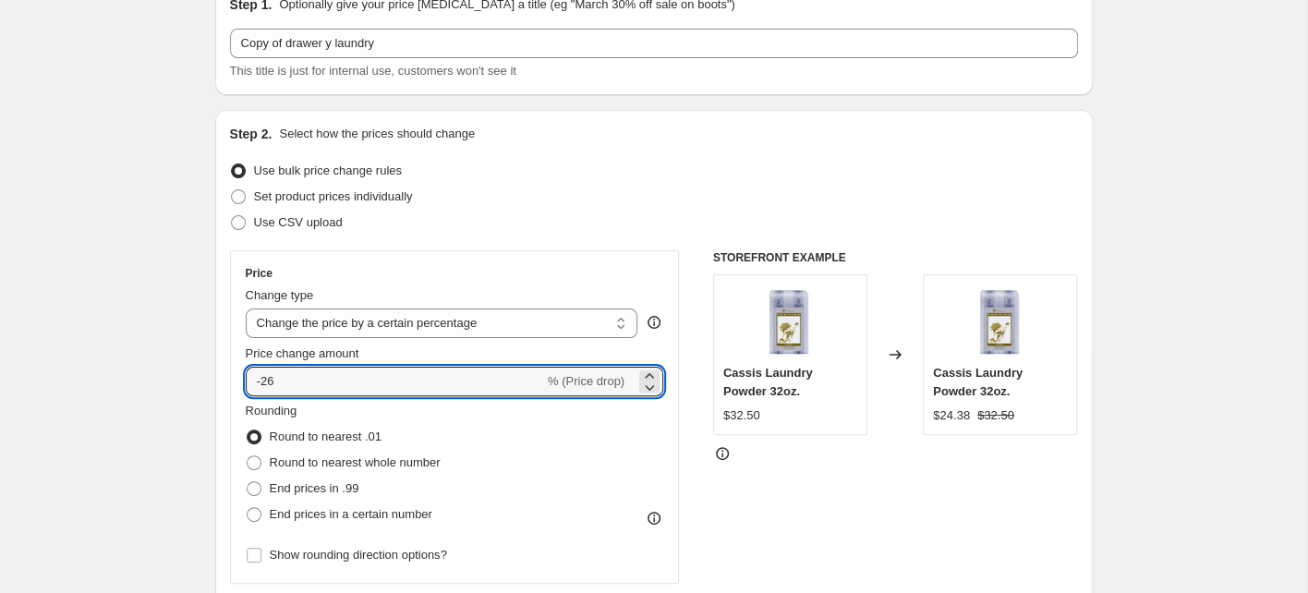
scroll to position [109, 0]
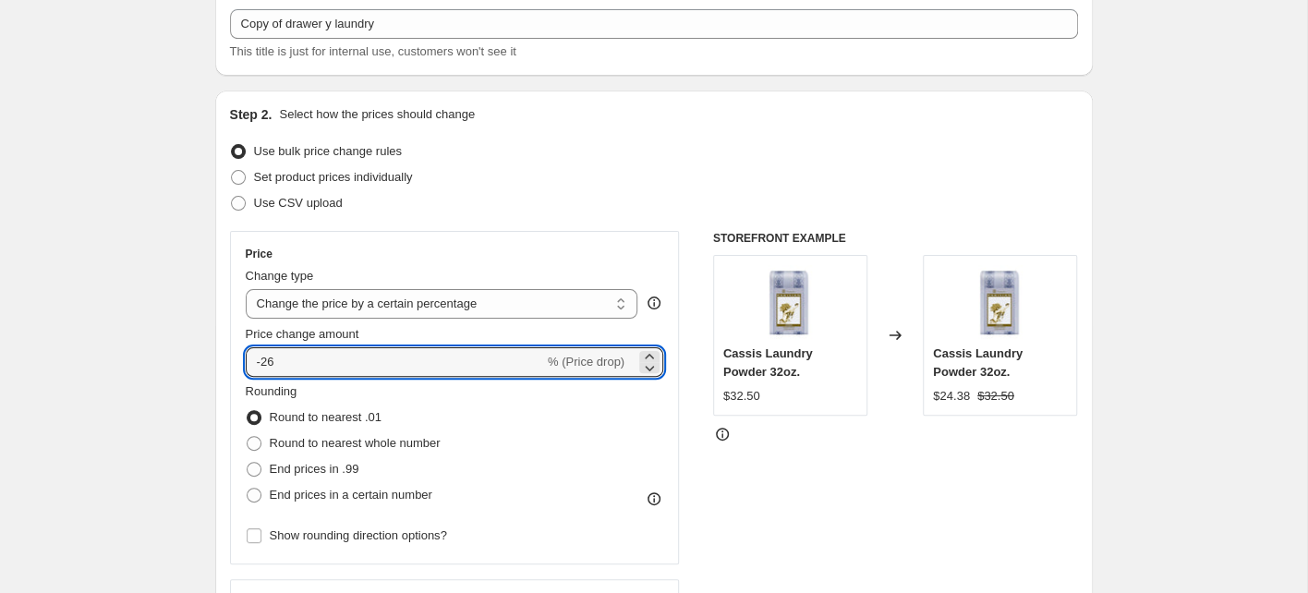
type input "-26"
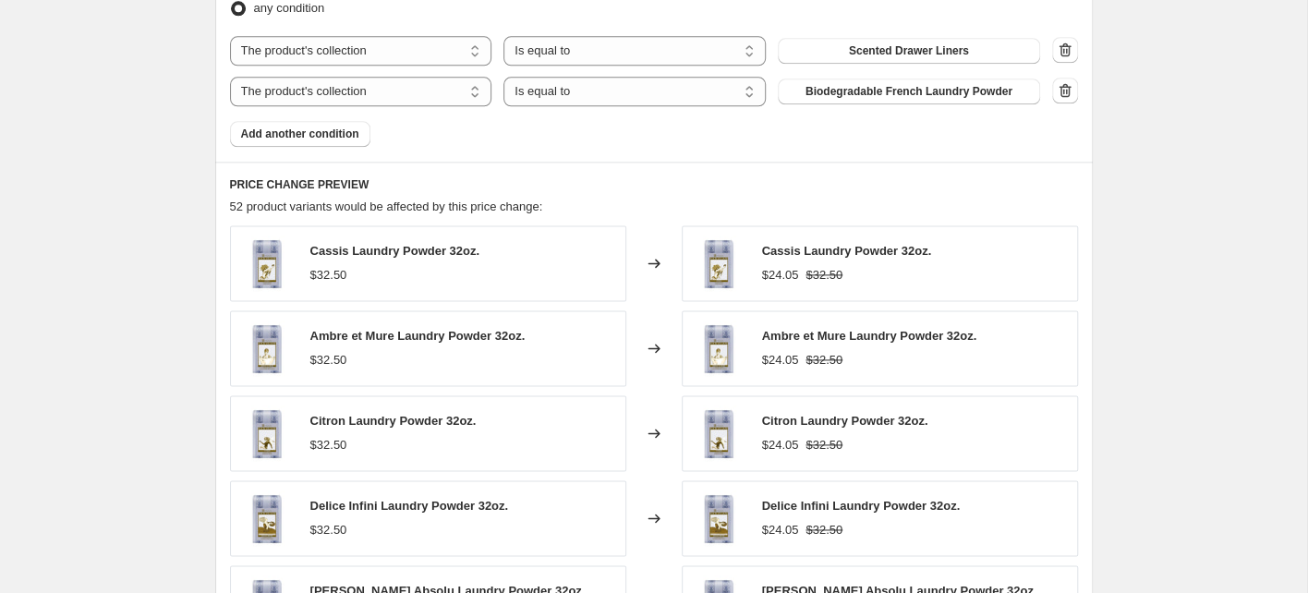
scroll to position [1601, 0]
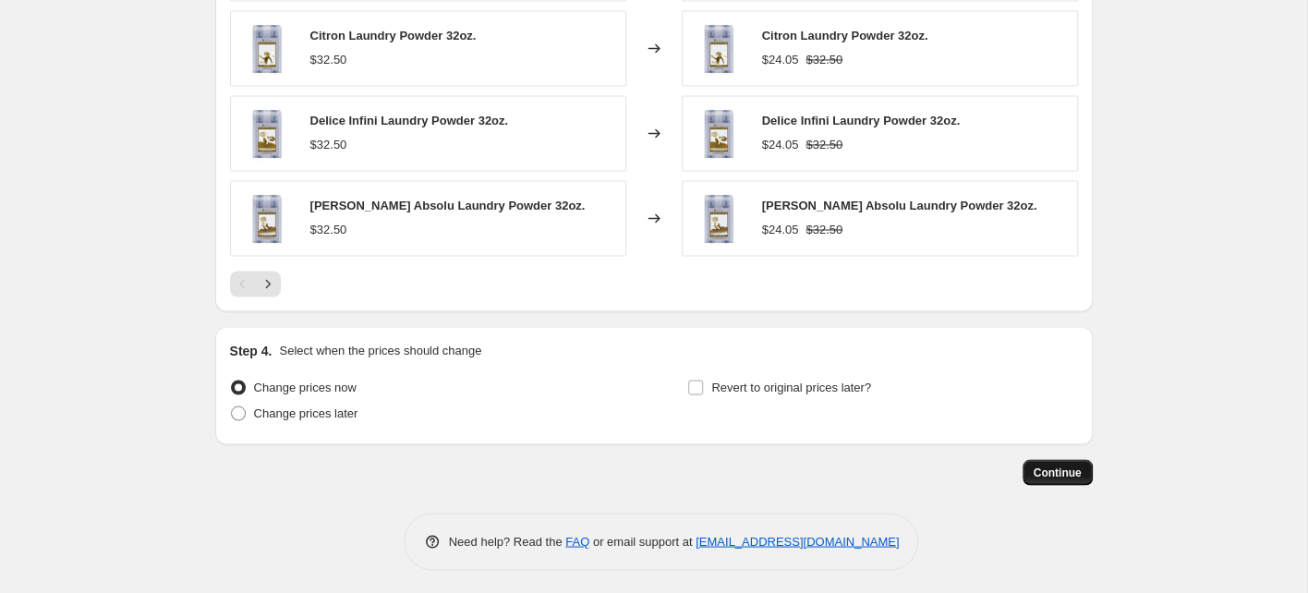
click at [1054, 479] on button "Continue" at bounding box center [1057, 472] width 70 height 26
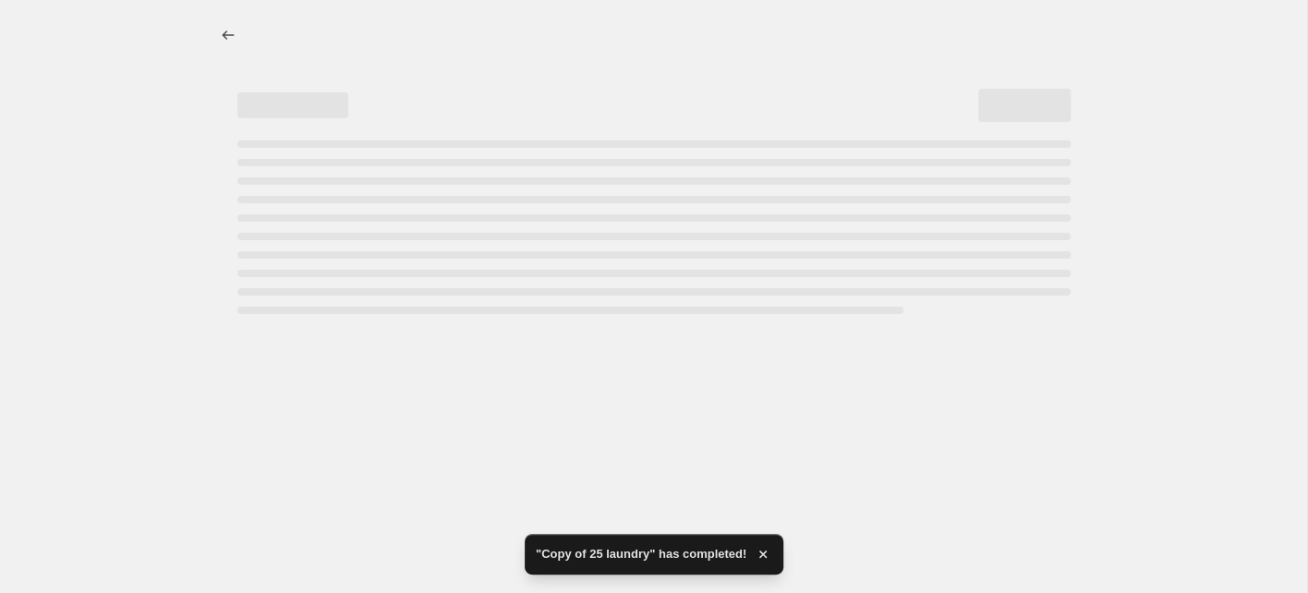
select select "percentage"
select select "collection"
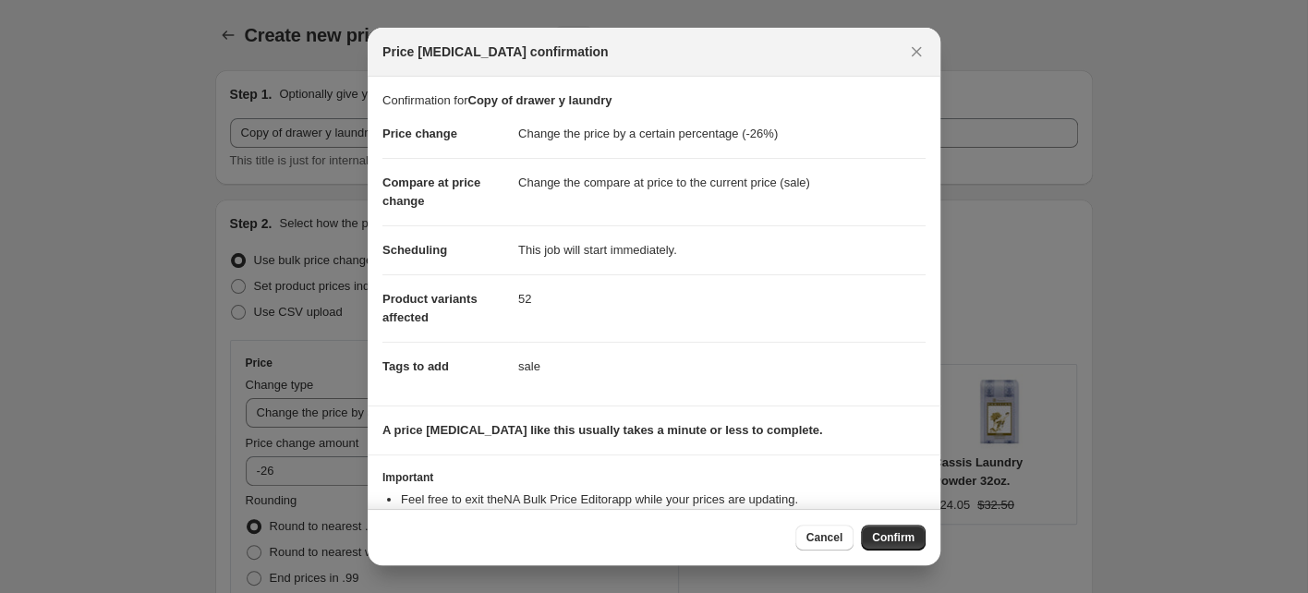
click at [905, 540] on span "Confirm" at bounding box center [893, 537] width 42 height 15
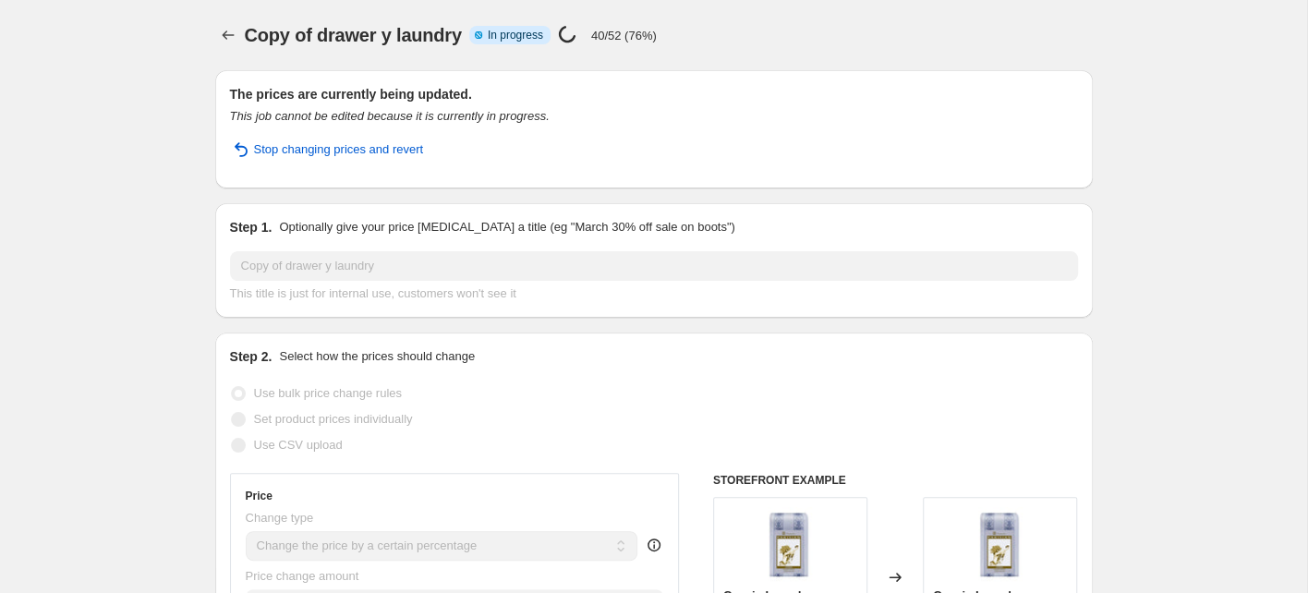
select select "percentage"
select select "collection"
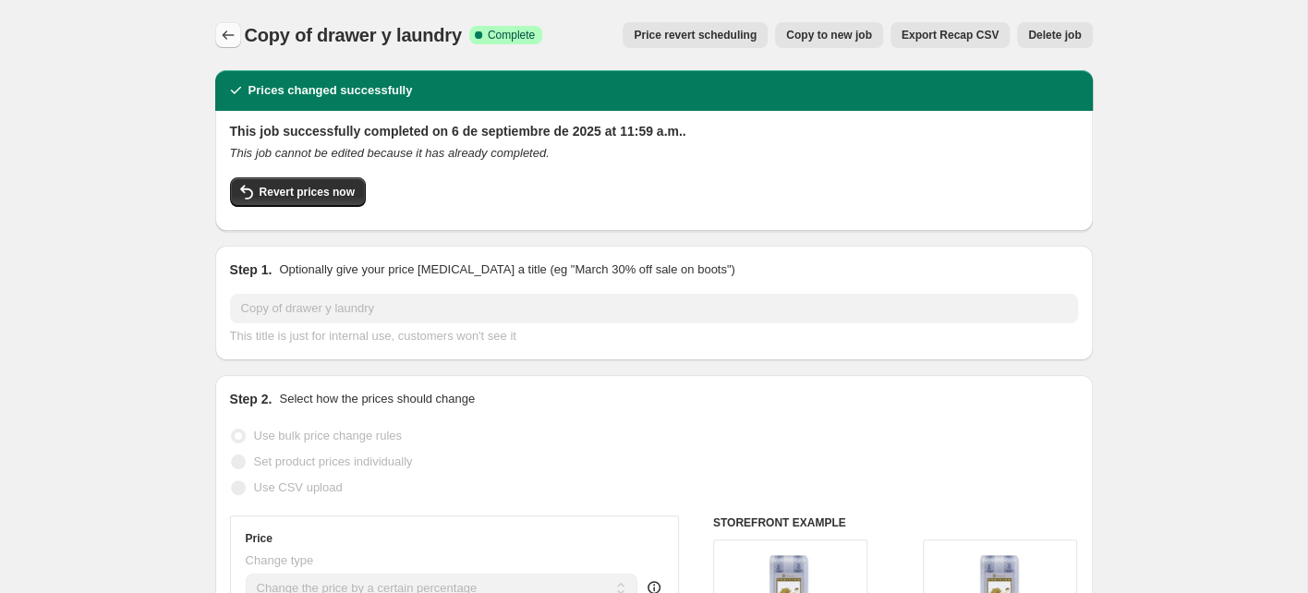
click at [229, 33] on icon "Price change jobs" at bounding box center [228, 35] width 18 height 18
